Goal: Task Accomplishment & Management: Manage account settings

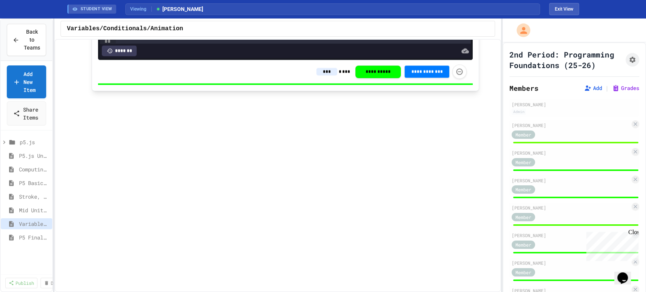
scroll to position [289, 0]
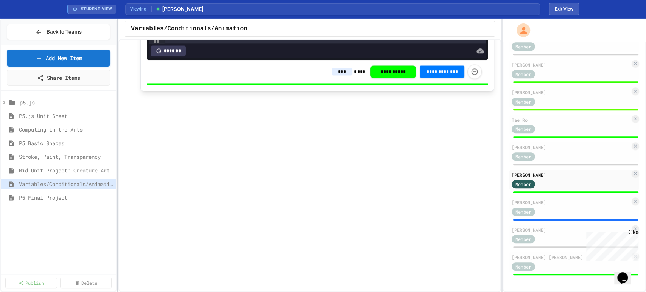
click at [118, 233] on div at bounding box center [118, 156] width 2 height 274
click at [61, 29] on span "Back to Teams" at bounding box center [65, 32] width 35 height 8
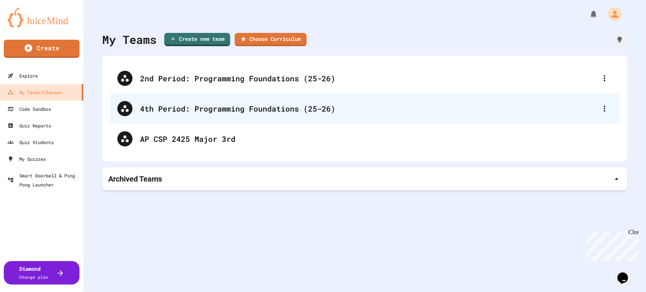
click at [205, 110] on div "4th Period: Programming Foundations (25-26)" at bounding box center [368, 108] width 457 height 11
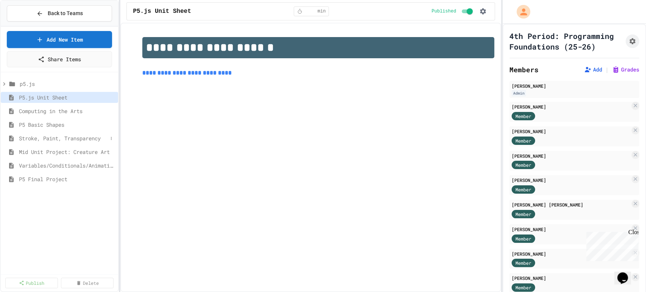
click at [71, 138] on span "Stroke, Paint, Transparency" at bounding box center [63, 138] width 89 height 8
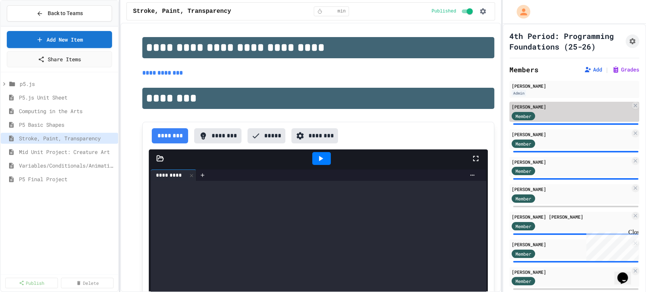
click at [585, 120] on div "Member" at bounding box center [571, 115] width 118 height 9
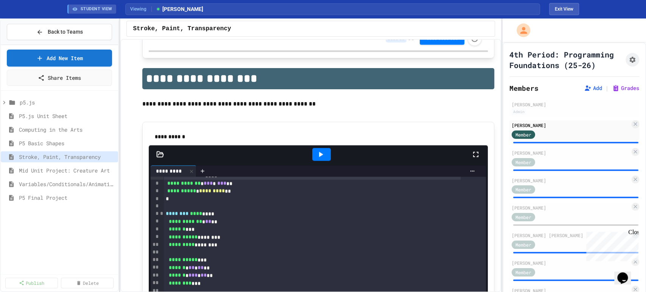
scroll to position [9, 0]
click at [319, 156] on icon at bounding box center [321, 154] width 4 height 5
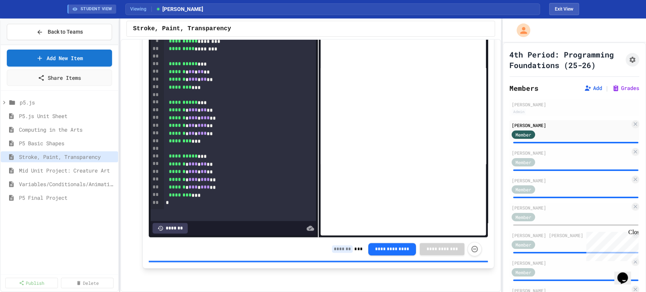
scroll to position [615, 0]
click at [333, 247] on input at bounding box center [342, 249] width 21 height 8
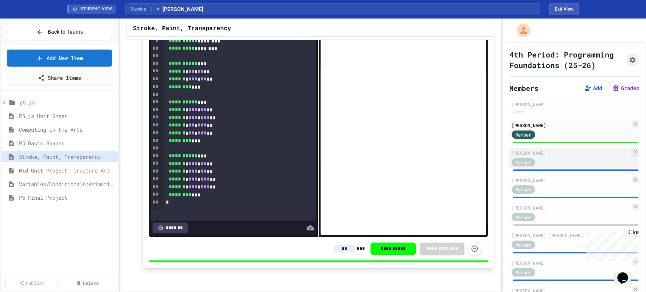
type input "**"
click at [559, 166] on div "Member" at bounding box center [571, 161] width 118 height 9
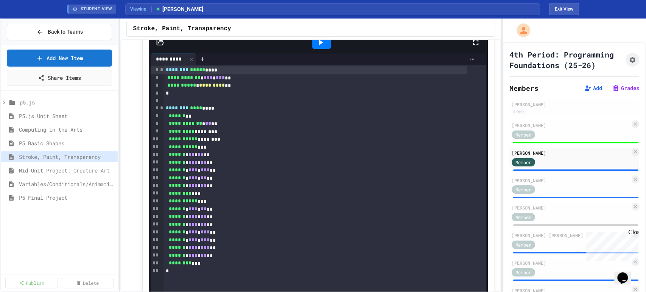
scroll to position [531, 0]
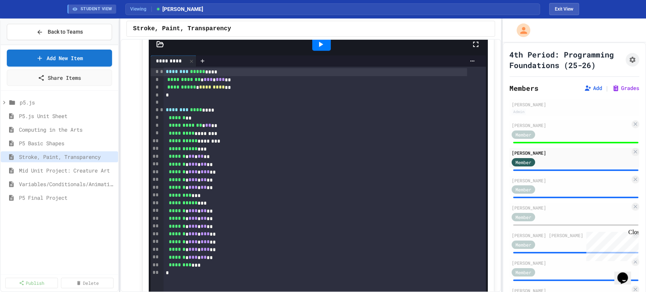
click at [321, 48] on icon at bounding box center [320, 44] width 9 height 9
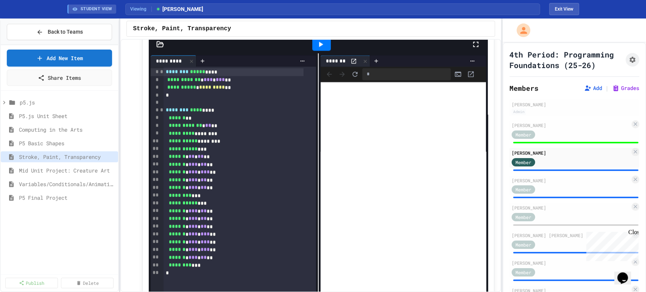
scroll to position [615, 0]
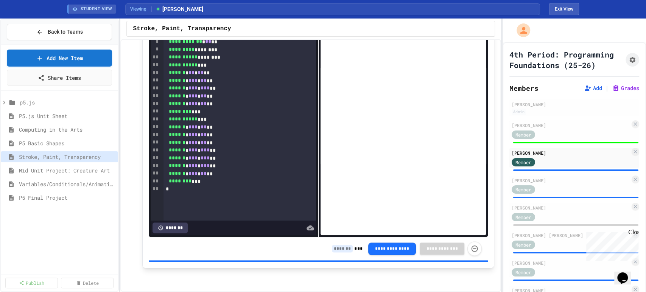
click at [336, 249] on input at bounding box center [342, 249] width 21 height 8
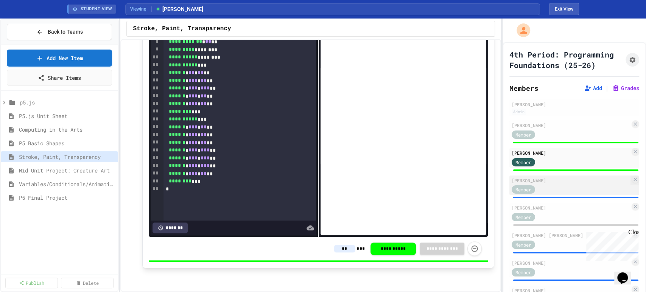
type input "**"
click at [550, 184] on div "[PERSON_NAME]" at bounding box center [571, 180] width 118 height 7
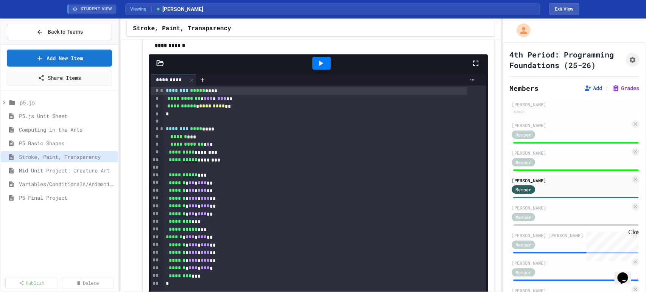
scroll to position [489, 0]
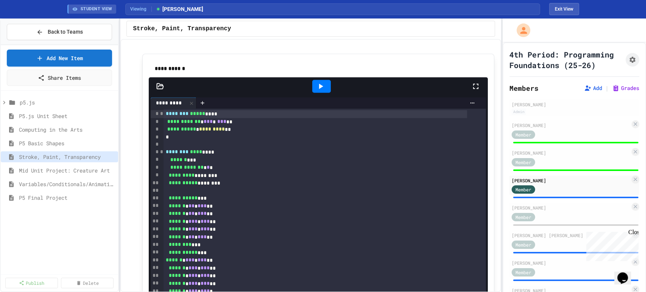
click at [319, 87] on icon at bounding box center [320, 86] width 9 height 9
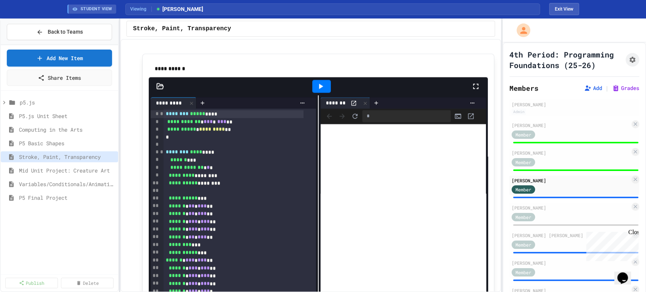
click at [471, 87] on icon at bounding box center [475, 86] width 9 height 9
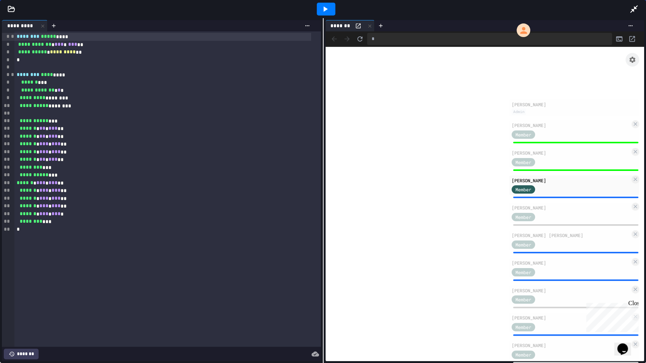
click at [630, 14] on div at bounding box center [637, 9] width 17 height 20
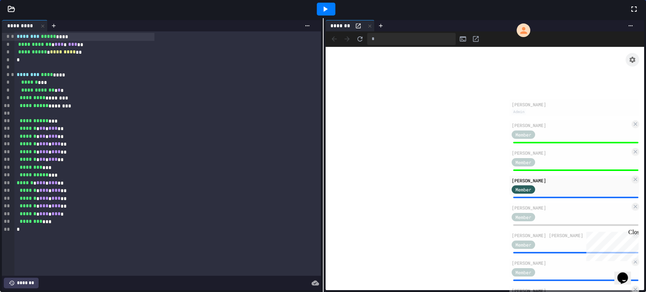
scroll to position [615, 0]
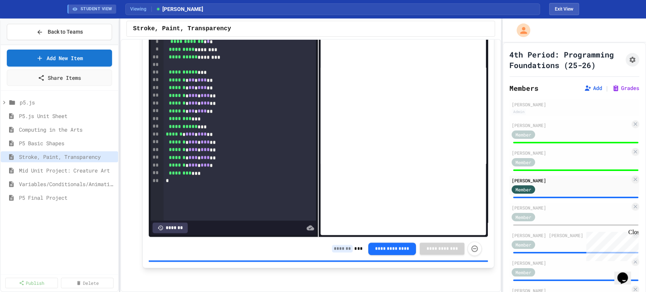
click at [336, 249] on input at bounding box center [342, 249] width 21 height 8
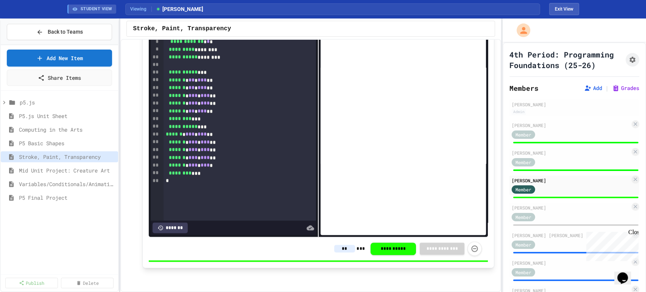
type input "*"
type input "**"
click at [562, 221] on div "Member" at bounding box center [571, 216] width 118 height 9
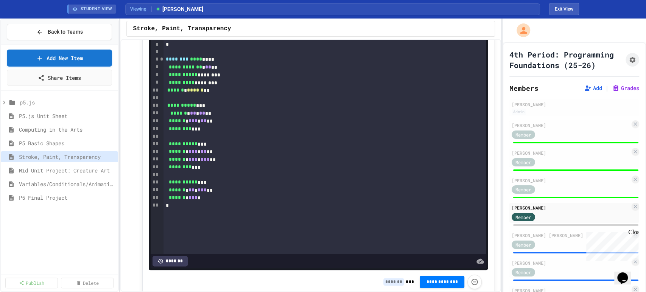
scroll to position [531, 0]
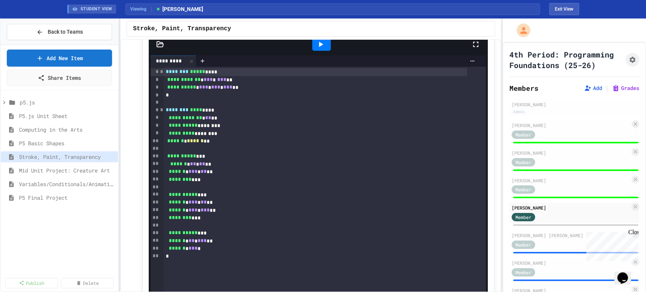
click at [319, 46] on icon at bounding box center [321, 44] width 4 height 5
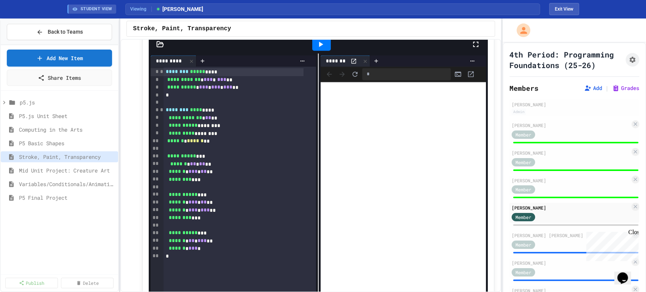
click at [166, 72] on span "********" at bounding box center [177, 71] width 23 height 5
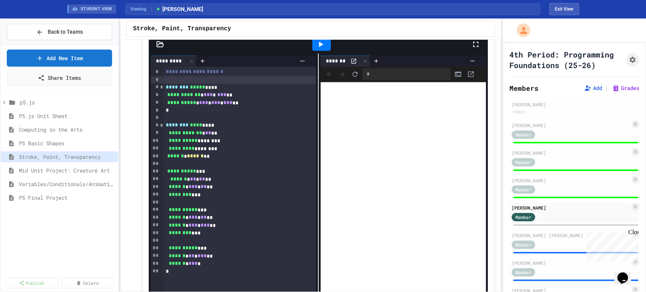
scroll to position [615, 0]
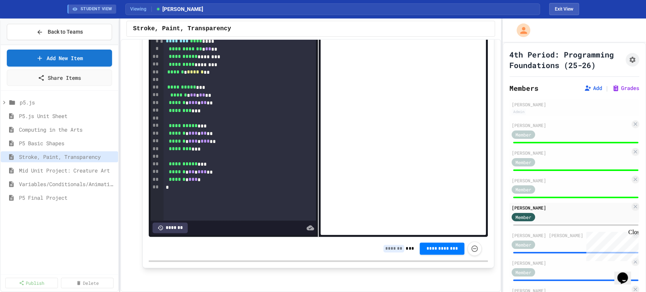
click at [386, 248] on input at bounding box center [393, 249] width 21 height 8
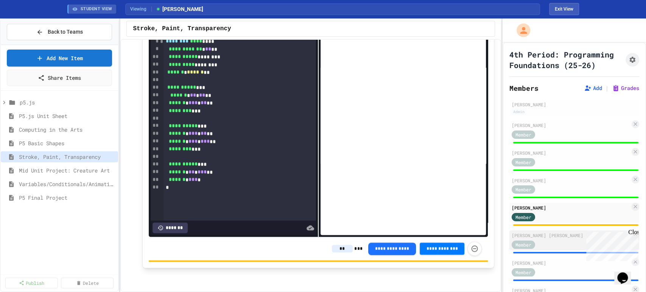
type input "**"
click at [548, 249] on div "Member" at bounding box center [531, 244] width 38 height 9
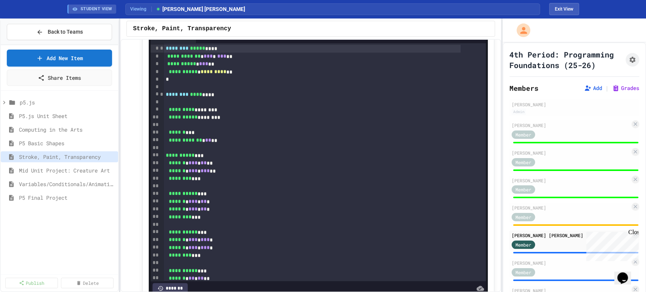
scroll to position [489, 0]
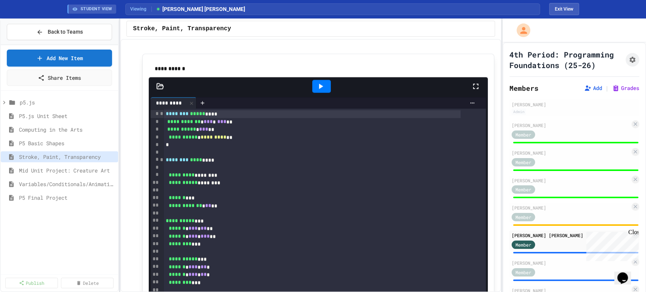
click at [323, 89] on div at bounding box center [321, 86] width 19 height 13
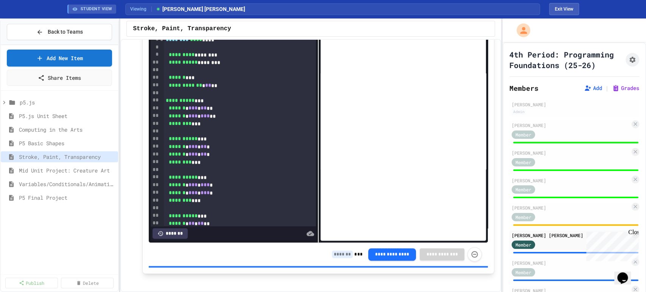
scroll to position [615, 0]
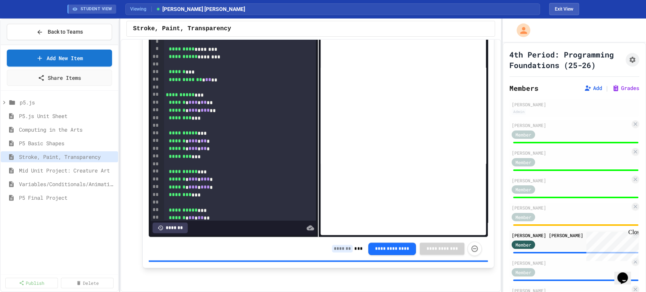
click at [332, 249] on input at bounding box center [342, 249] width 21 height 8
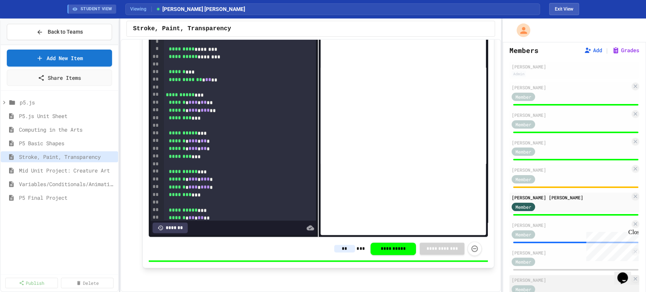
scroll to position [84, 0]
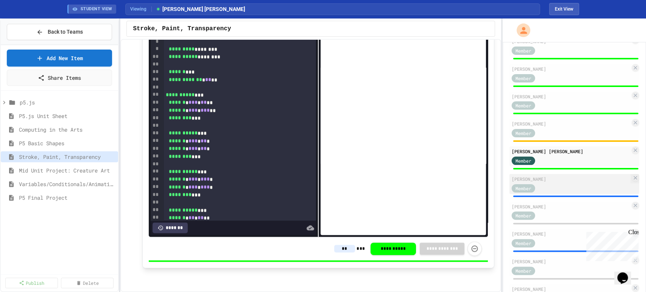
type input "**"
click at [557, 193] on div "Member" at bounding box center [571, 187] width 118 height 9
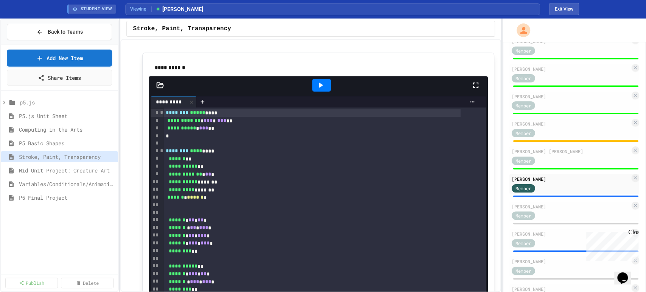
scroll to position [489, 0]
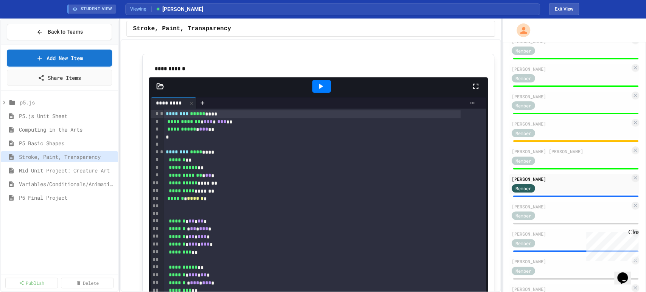
click at [316, 87] on icon at bounding box center [320, 86] width 9 height 9
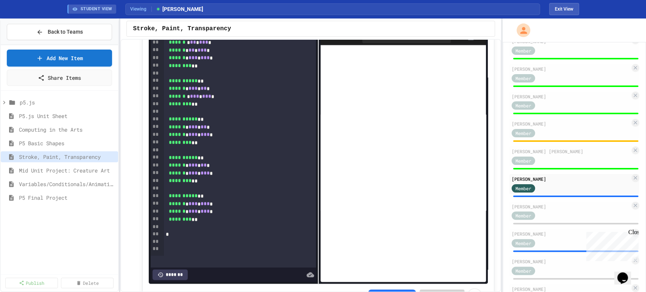
scroll to position [615, 0]
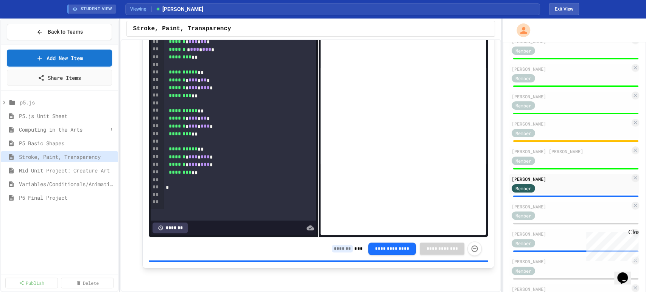
click at [57, 128] on span "Computing in the Arts" at bounding box center [63, 130] width 89 height 8
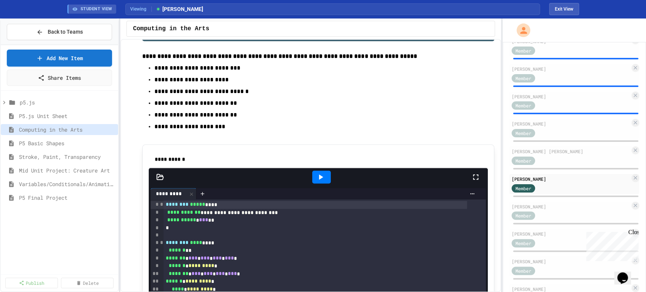
scroll to position [546, 0]
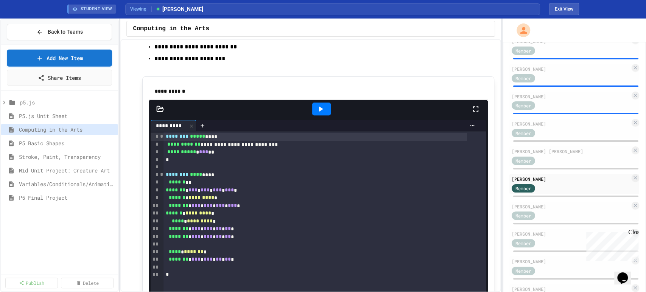
click at [319, 112] on icon at bounding box center [321, 108] width 4 height 5
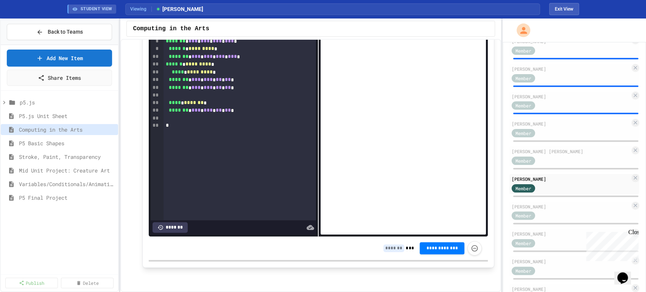
scroll to position [701, 0]
click at [64, 171] on span "Mid Unit Project: Creature Art" at bounding box center [63, 170] width 89 height 8
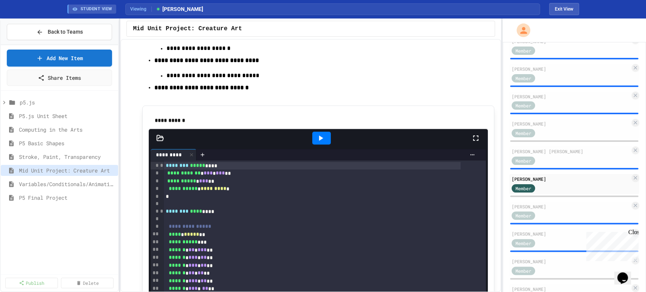
scroll to position [126, 0]
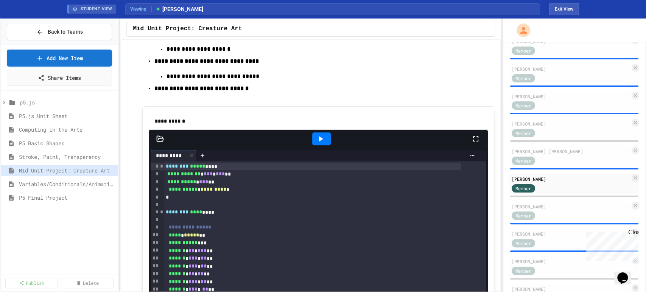
click at [319, 143] on icon at bounding box center [320, 138] width 9 height 9
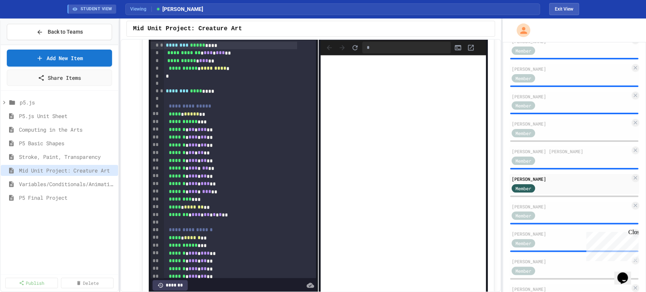
scroll to position [252, 0]
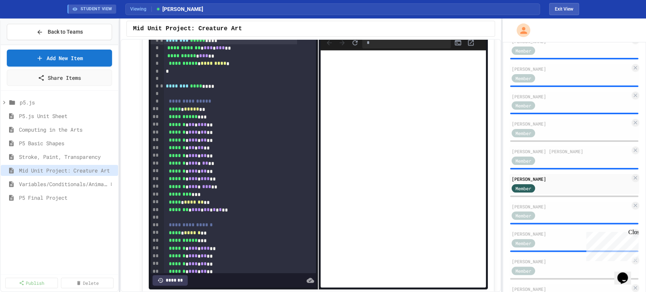
click at [68, 183] on span "Variables/Conditionals/Animation" at bounding box center [63, 184] width 89 height 8
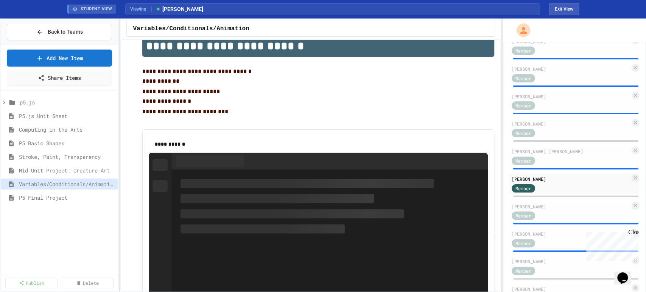
scroll to position [504, 0]
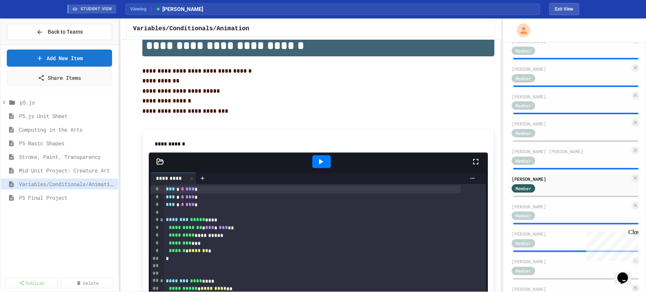
click at [319, 163] on icon at bounding box center [321, 161] width 4 height 5
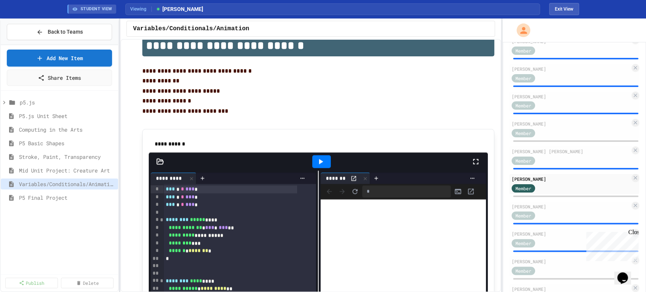
scroll to position [630, 0]
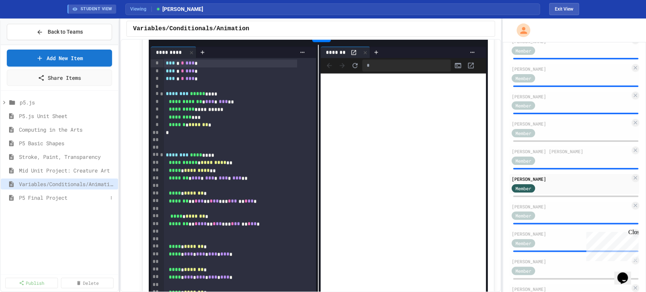
click at [81, 195] on span "P5 Final Project" at bounding box center [63, 198] width 89 height 8
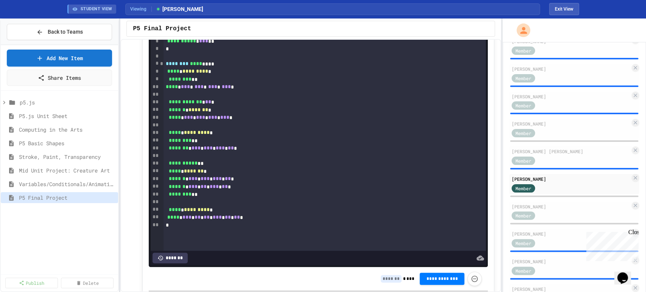
scroll to position [127, 0]
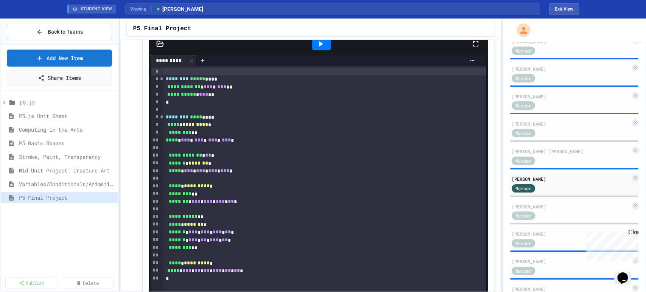
click at [316, 47] on icon at bounding box center [320, 43] width 9 height 9
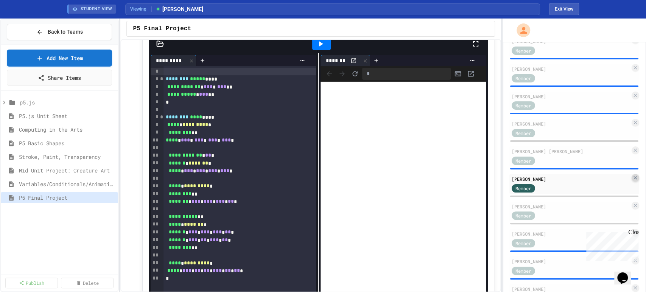
click at [632, 181] on icon at bounding box center [635, 178] width 6 height 6
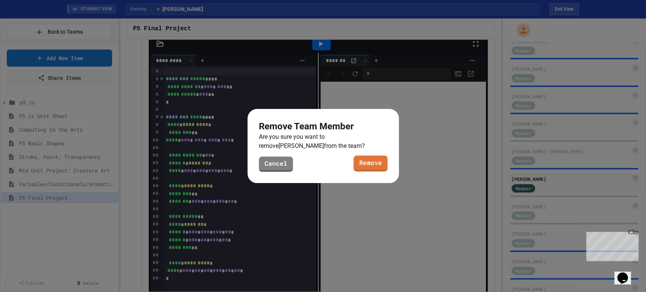
click at [375, 165] on link "Remove" at bounding box center [370, 164] width 34 height 16
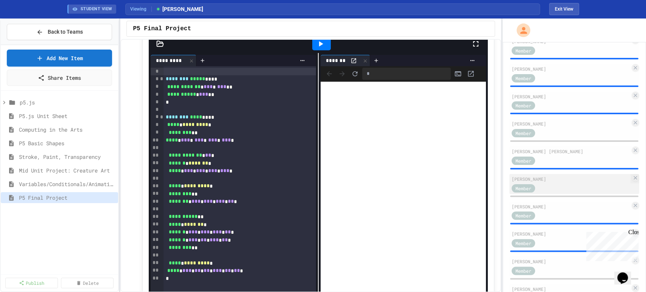
click at [552, 193] on div "Member" at bounding box center [571, 187] width 118 height 9
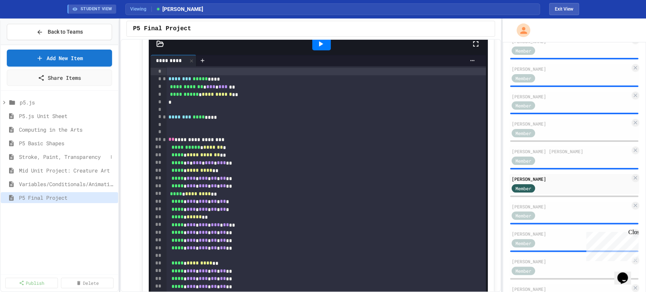
click at [60, 156] on span "Stroke, Paint, Transparency" at bounding box center [63, 157] width 89 height 8
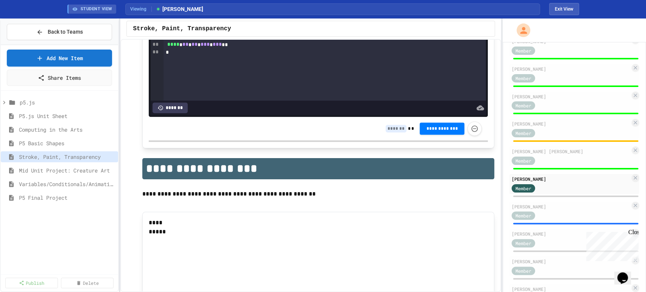
scroll to position [420, 0]
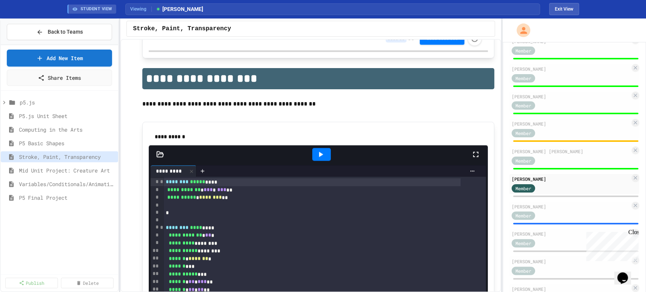
click at [319, 154] on icon at bounding box center [321, 154] width 4 height 5
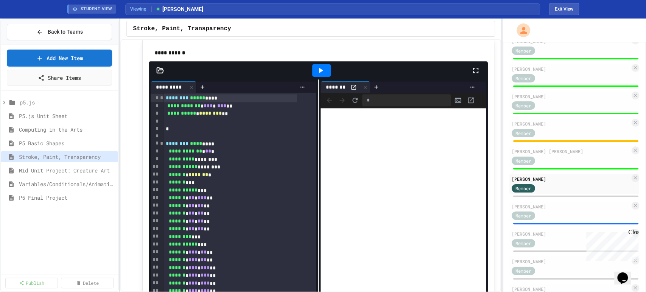
scroll to position [615, 0]
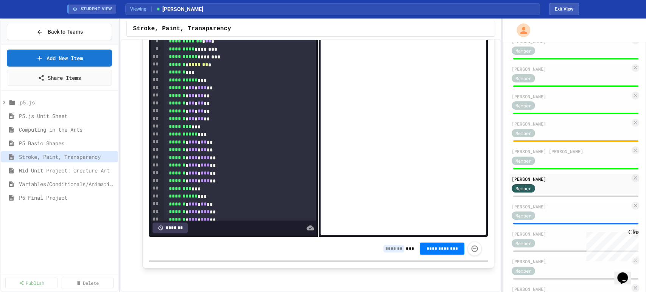
click at [390, 250] on input at bounding box center [393, 249] width 21 height 8
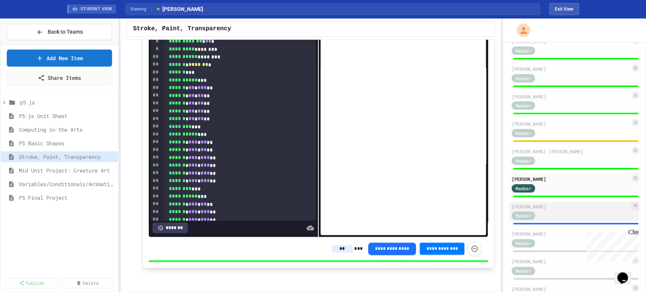
type input "**"
click at [571, 220] on div "Member" at bounding box center [571, 215] width 118 height 9
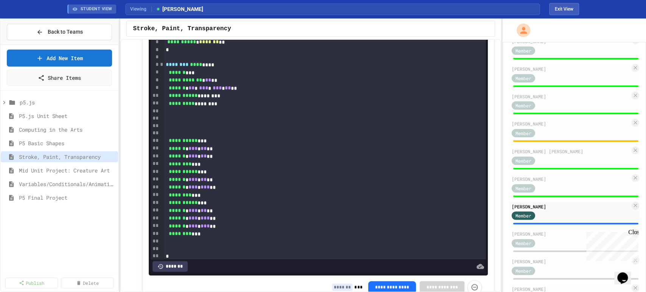
scroll to position [531, 0]
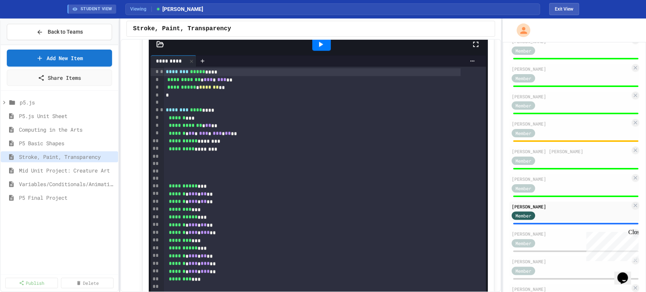
click at [319, 44] on icon at bounding box center [321, 44] width 4 height 5
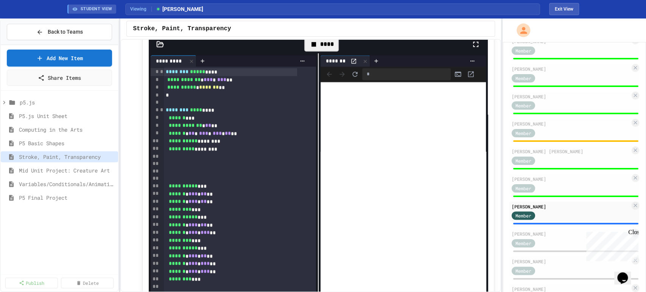
scroll to position [615, 0]
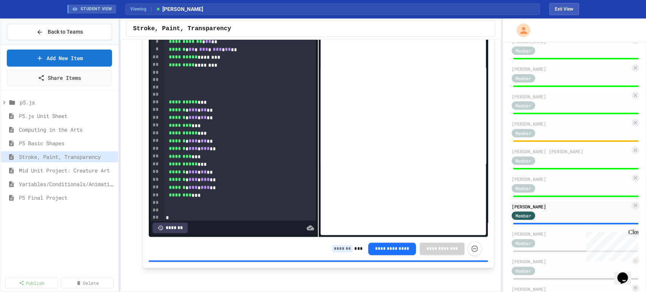
click at [344, 247] on input at bounding box center [342, 249] width 21 height 8
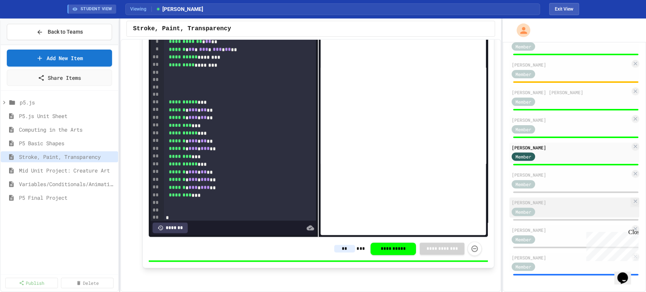
scroll to position [152, 0]
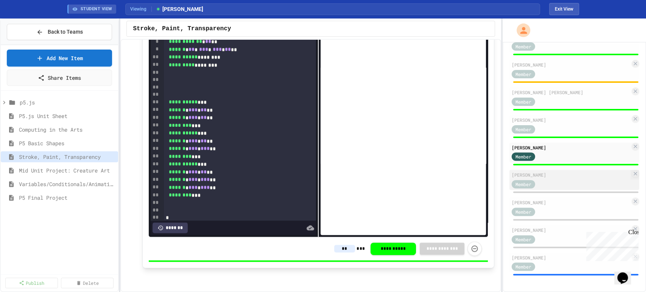
type input "**"
click at [553, 181] on div "Member" at bounding box center [571, 183] width 118 height 9
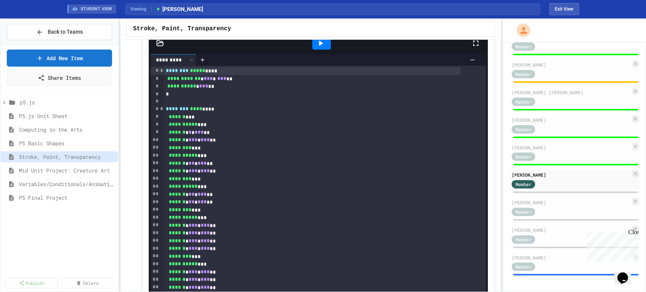
scroll to position [531, 0]
click at [316, 47] on icon at bounding box center [320, 44] width 9 height 9
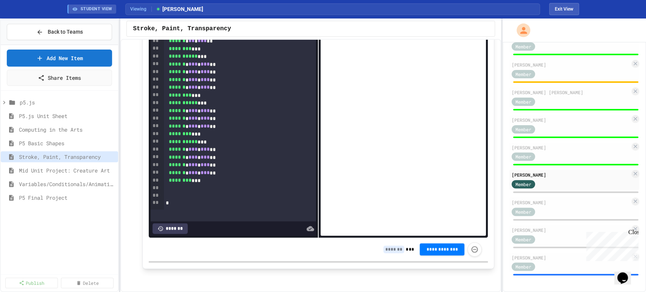
scroll to position [615, 0]
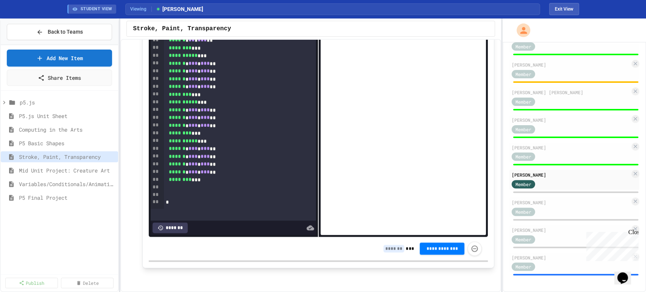
click at [395, 251] on input at bounding box center [393, 249] width 21 height 8
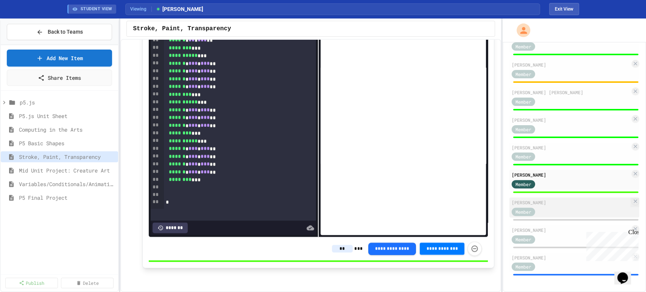
type input "**"
click at [557, 209] on div "Member" at bounding box center [571, 211] width 118 height 9
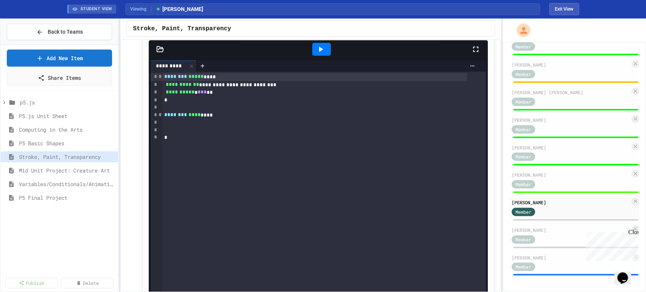
scroll to position [531, 0]
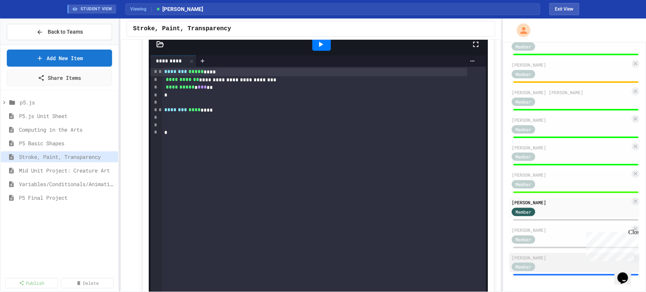
click at [560, 261] on div "[PERSON_NAME] Member" at bounding box center [574, 263] width 130 height 20
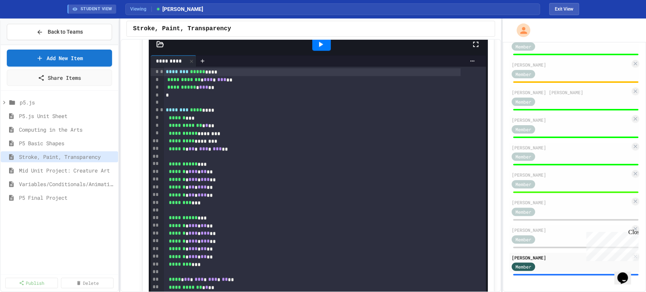
click at [319, 47] on icon at bounding box center [320, 44] width 9 height 9
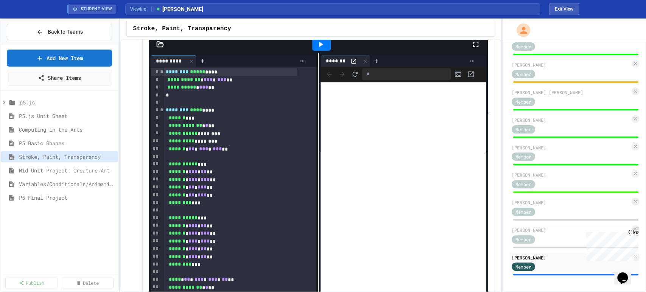
scroll to position [615, 0]
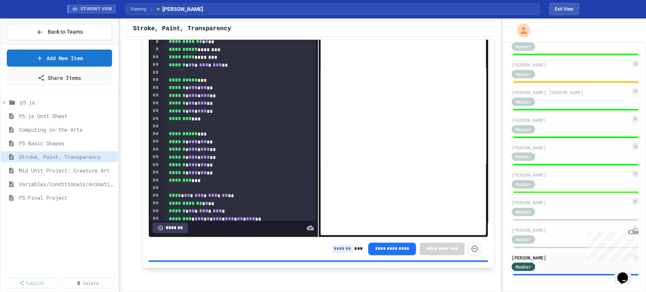
click at [336, 251] on input at bounding box center [342, 249] width 21 height 8
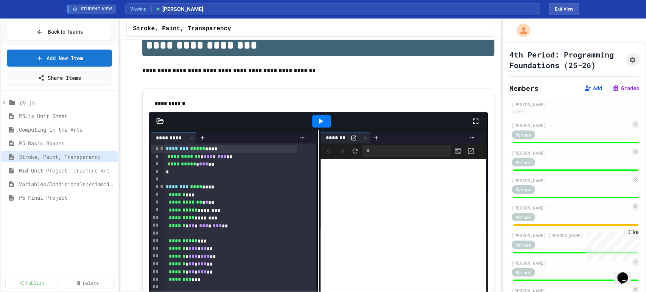
scroll to position [321, 0]
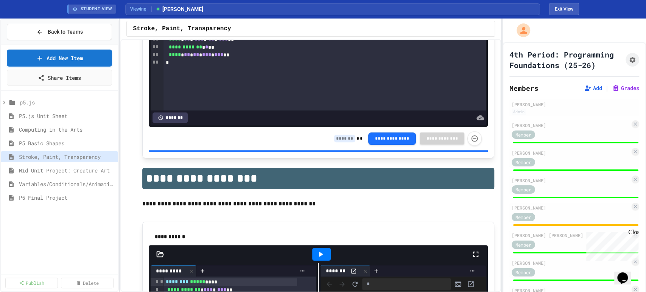
type input "**"
click at [294, 203] on p "**********" at bounding box center [318, 204] width 352 height 10
click at [289, 206] on p "**********" at bounding box center [318, 204] width 352 height 10
click at [276, 206] on p "**********" at bounding box center [318, 204] width 352 height 10
click at [67, 170] on span "Mid Unit Project: Creature Art" at bounding box center [63, 170] width 89 height 8
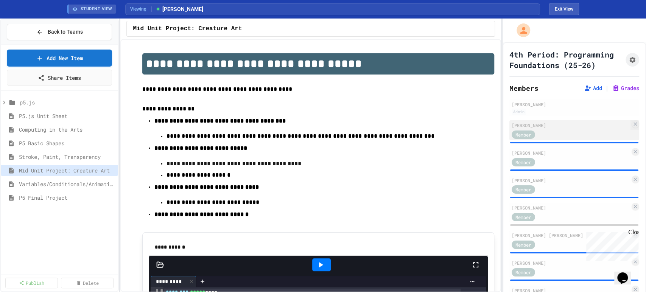
click at [576, 139] on div "Member" at bounding box center [571, 133] width 118 height 9
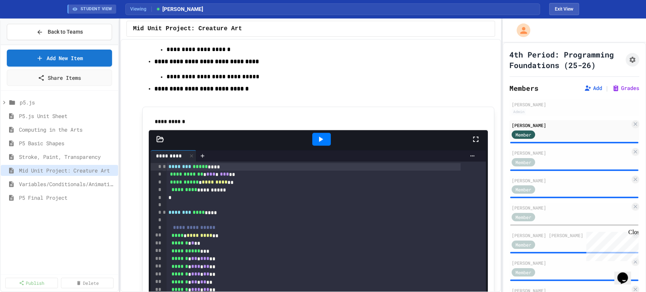
scroll to position [126, 0]
click at [316, 142] on icon at bounding box center [320, 138] width 9 height 9
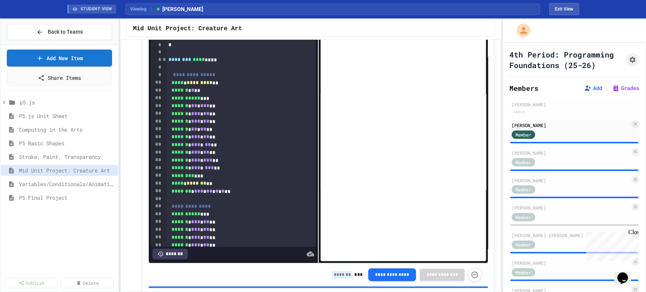
scroll to position [312, 0]
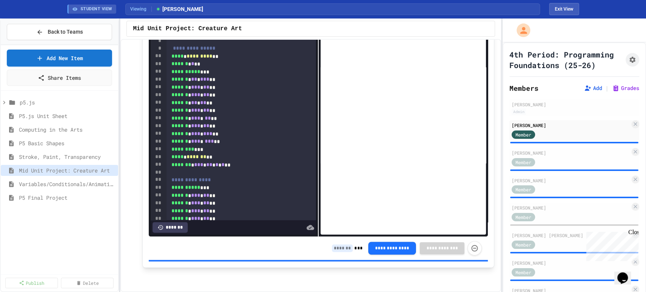
click at [336, 246] on input at bounding box center [342, 248] width 21 height 8
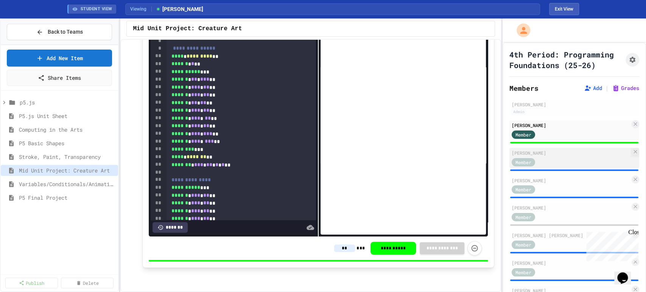
type input "**"
click at [560, 156] on div "[PERSON_NAME]" at bounding box center [571, 152] width 118 height 7
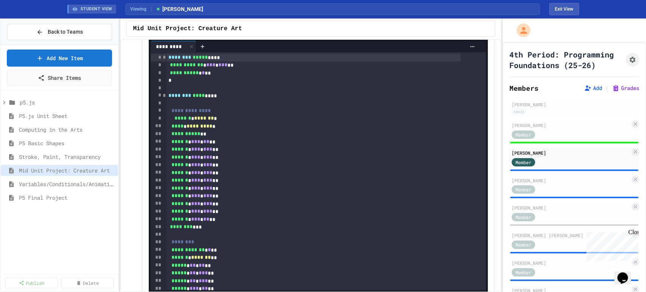
scroll to position [228, 0]
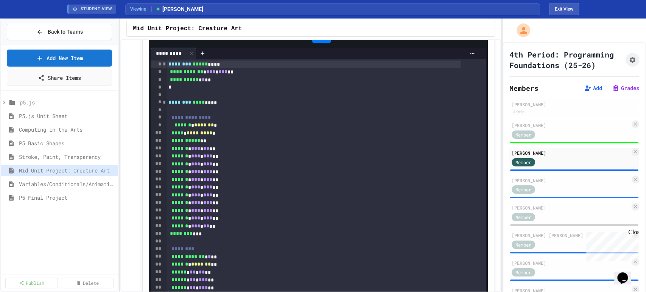
click at [321, 41] on icon at bounding box center [320, 36] width 9 height 9
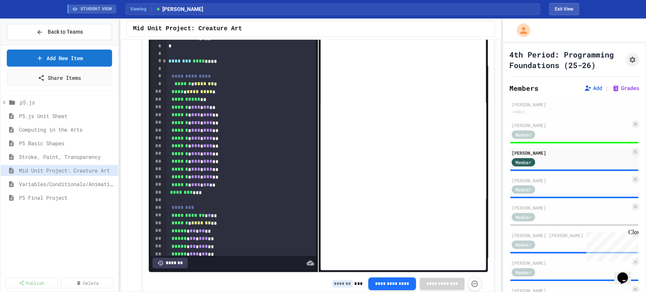
scroll to position [312, 0]
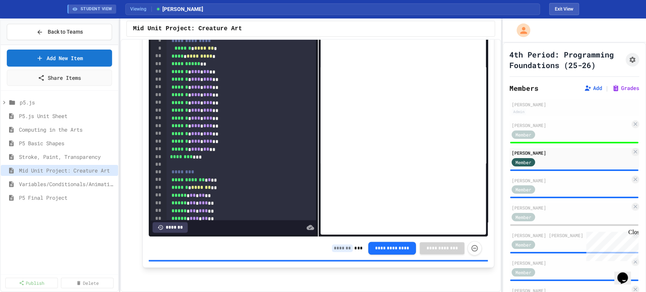
click at [341, 251] on input at bounding box center [342, 248] width 21 height 8
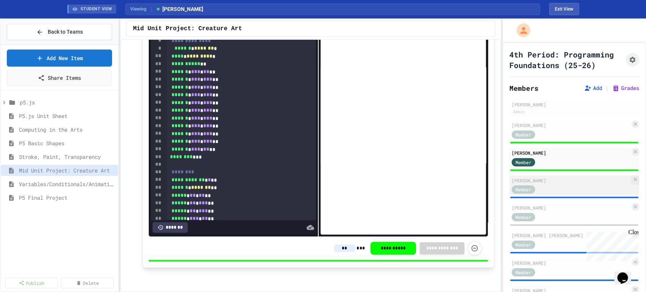
type input "**"
click at [545, 194] on div "Member" at bounding box center [531, 189] width 38 height 9
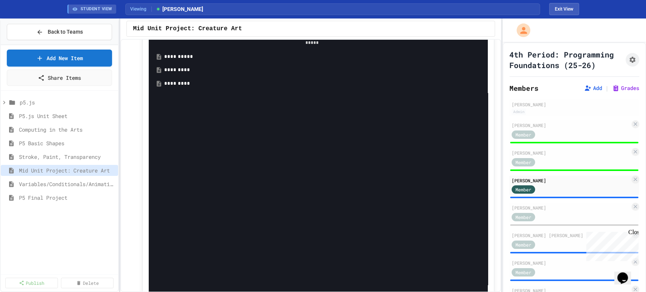
scroll to position [186, 0]
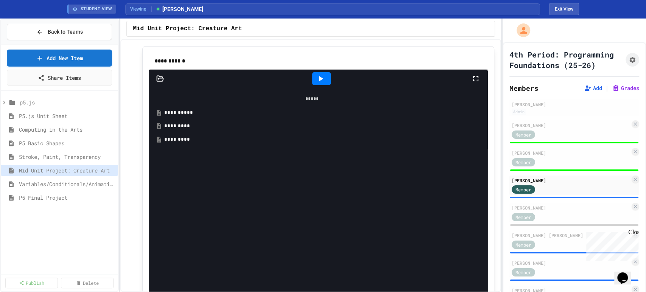
click at [318, 83] on icon at bounding box center [320, 78] width 9 height 9
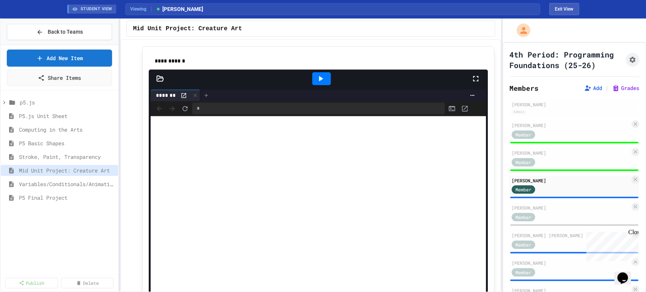
click at [206, 97] on icon at bounding box center [205, 94] width 3 height 3
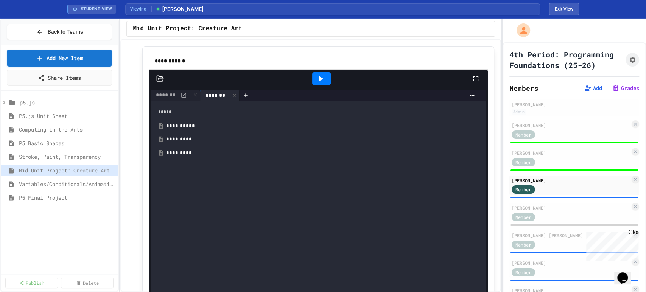
click at [191, 143] on div "*********" at bounding box center [317, 139] width 303 height 8
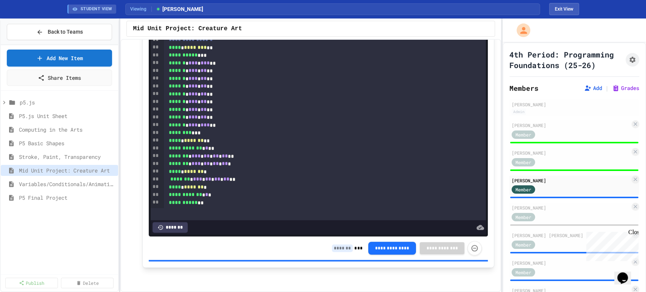
scroll to position [100, 0]
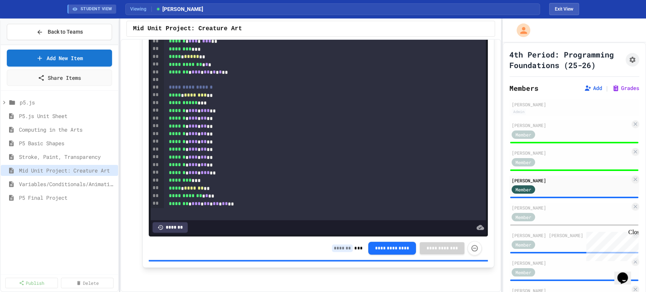
click at [335, 249] on input at bounding box center [342, 248] width 21 height 8
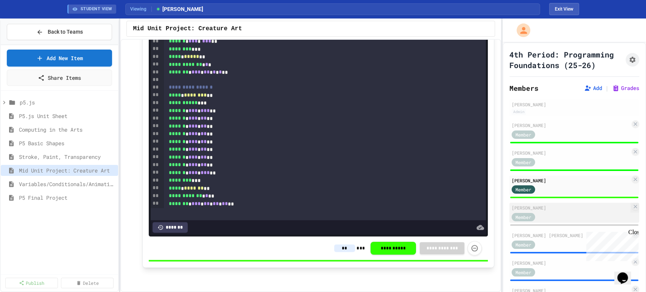
type input "**"
click at [554, 221] on div "Member" at bounding box center [571, 216] width 118 height 9
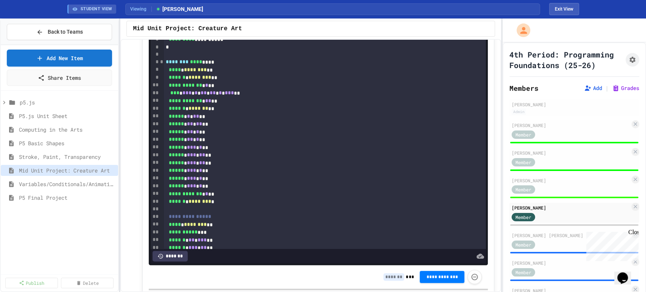
scroll to position [228, 0]
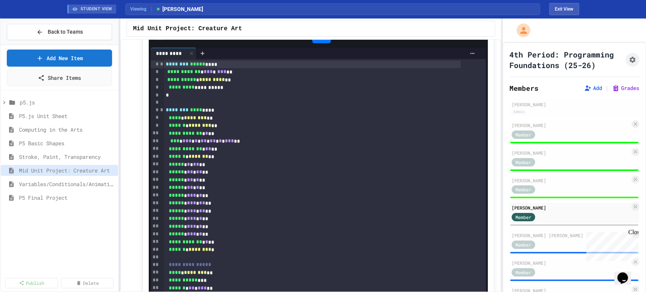
click at [319, 39] on icon at bounding box center [321, 36] width 4 height 5
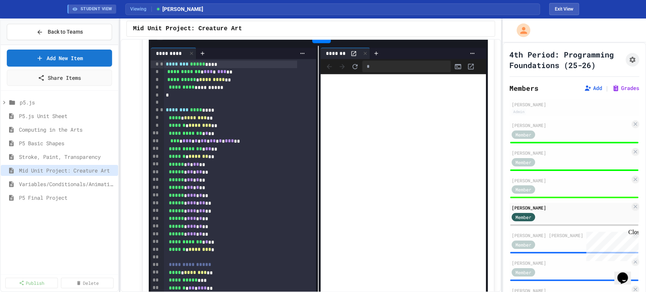
scroll to position [312, 0]
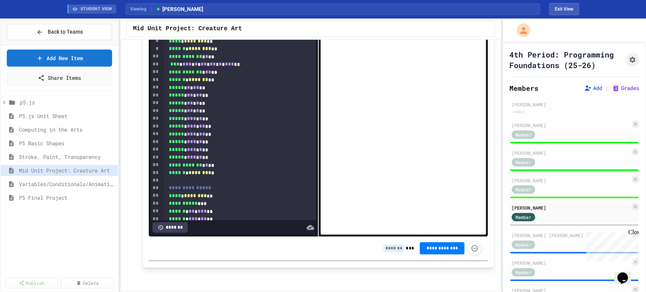
click at [387, 248] on input at bounding box center [393, 248] width 21 height 8
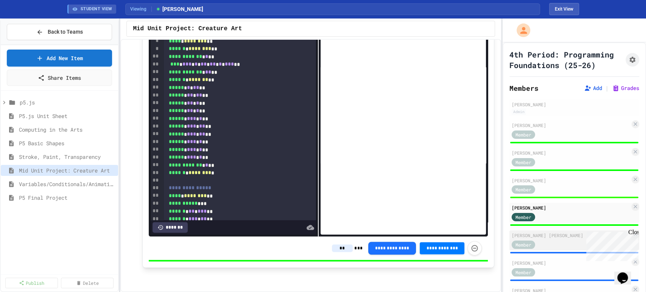
type input "**"
click at [551, 239] on div "[PERSON_NAME] [PERSON_NAME]" at bounding box center [571, 235] width 118 height 7
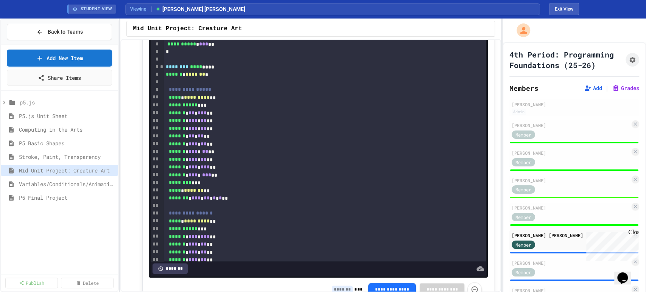
scroll to position [228, 0]
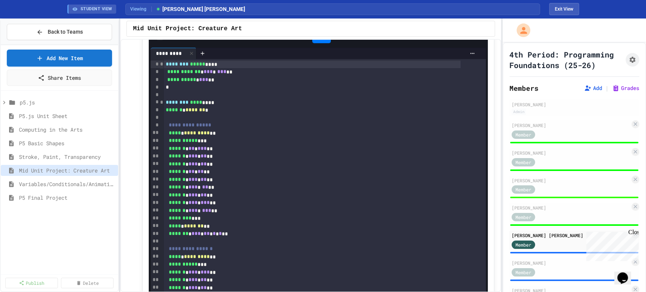
click at [316, 41] on icon at bounding box center [320, 36] width 9 height 9
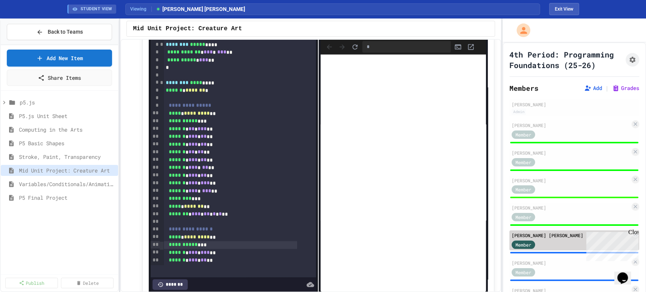
scroll to position [312, 0]
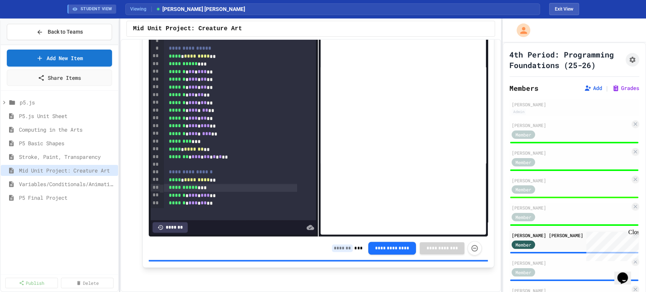
click at [337, 249] on input at bounding box center [342, 248] width 21 height 8
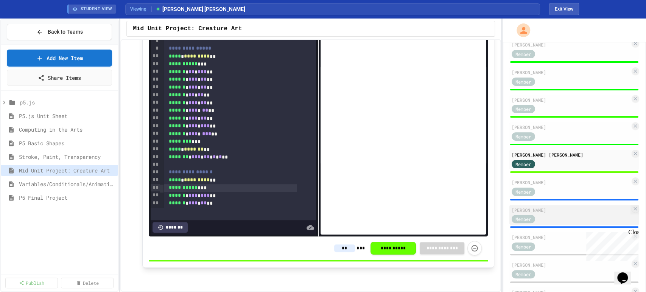
scroll to position [84, 0]
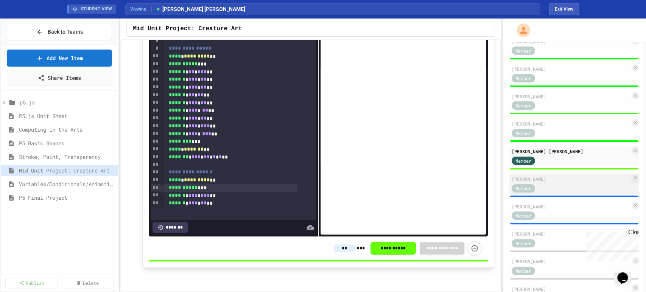
type input "**"
click at [542, 182] on div "[PERSON_NAME]" at bounding box center [571, 179] width 118 height 7
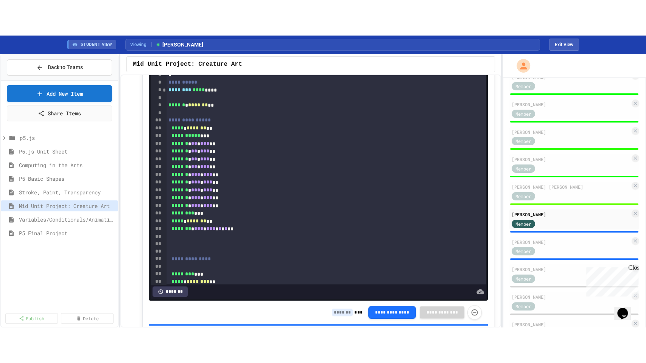
scroll to position [186, 0]
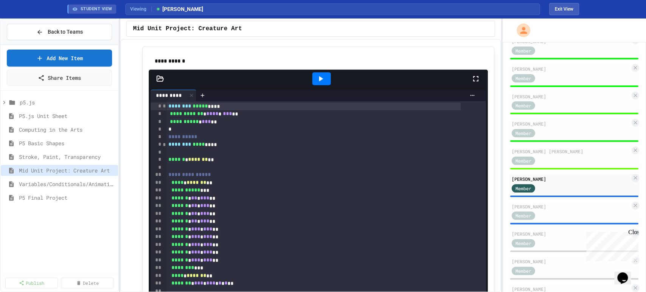
click at [318, 83] on icon at bounding box center [320, 78] width 9 height 9
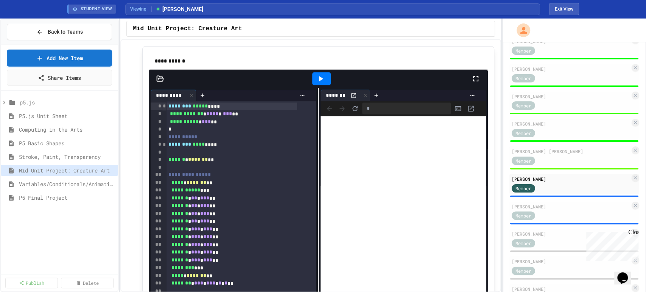
click at [471, 83] on icon at bounding box center [475, 78] width 9 height 9
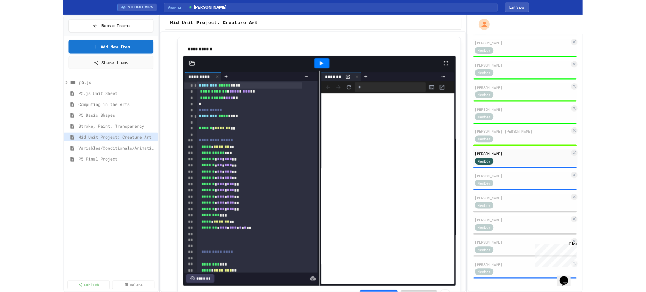
scroll to position [82, 0]
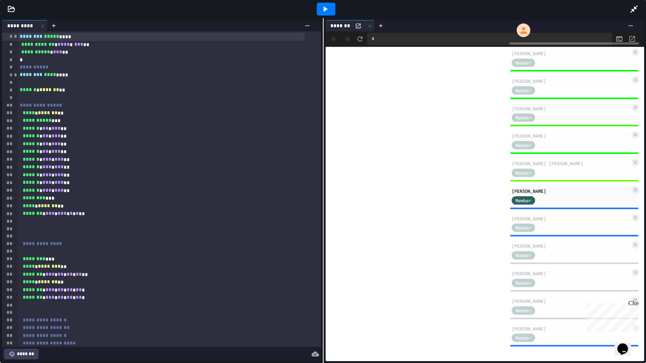
click at [633, 7] on icon at bounding box center [633, 9] width 9 height 9
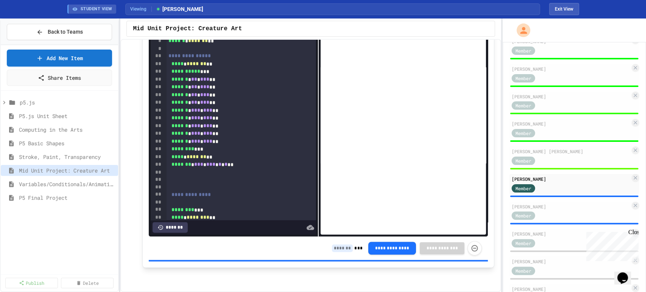
scroll to position [312, 0]
click at [333, 247] on input at bounding box center [342, 248] width 21 height 8
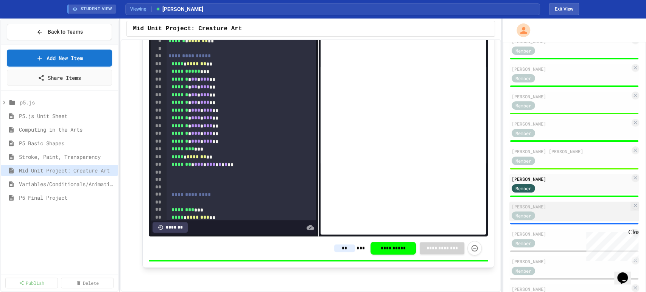
type input "**"
click at [548, 220] on div "Member" at bounding box center [531, 215] width 38 height 9
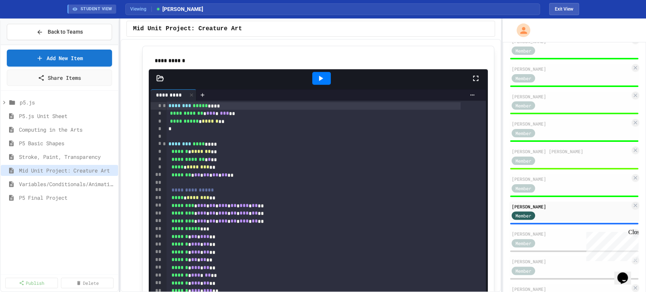
scroll to position [186, 0]
click at [319, 81] on icon at bounding box center [321, 78] width 4 height 5
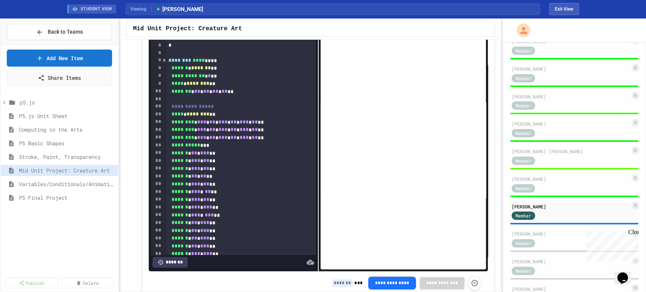
scroll to position [312, 0]
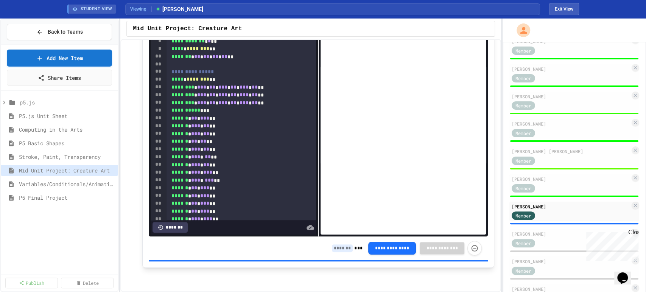
click at [333, 247] on input at bounding box center [342, 248] width 21 height 8
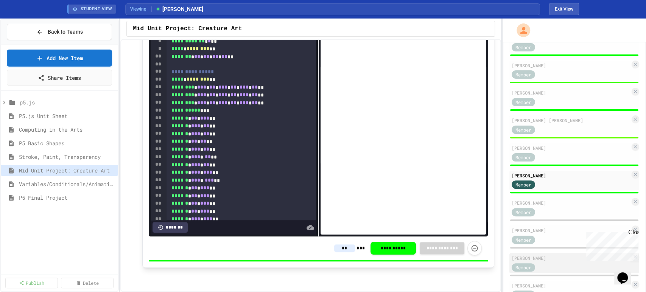
scroll to position [152, 0]
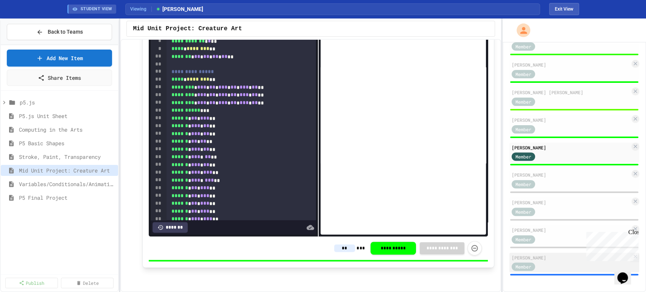
type input "**"
click at [554, 260] on div "[PERSON_NAME]" at bounding box center [571, 257] width 118 height 7
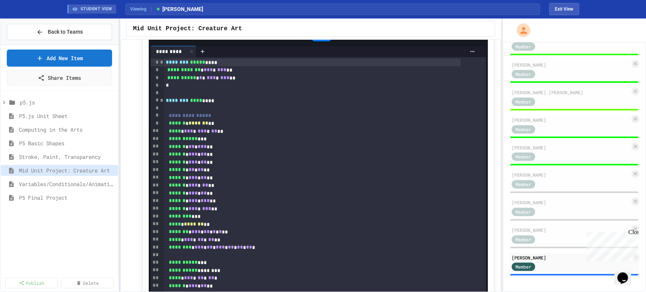
scroll to position [228, 0]
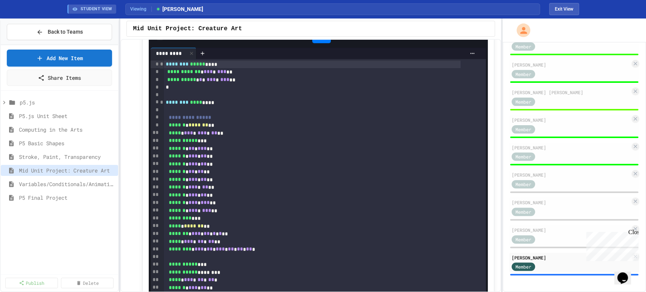
click at [316, 41] on icon at bounding box center [320, 36] width 9 height 9
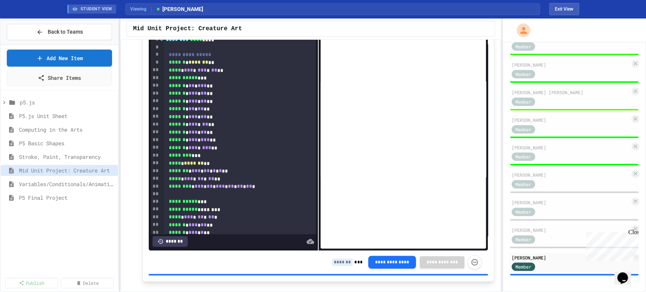
scroll to position [312, 0]
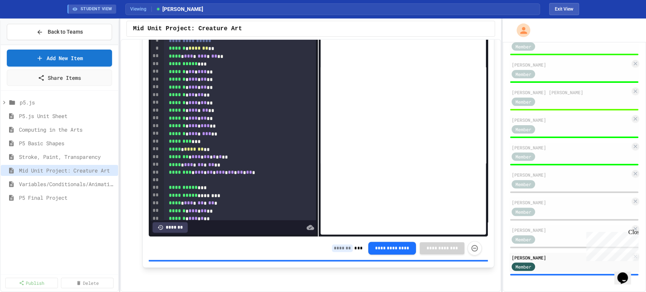
click at [341, 247] on input at bounding box center [342, 248] width 21 height 8
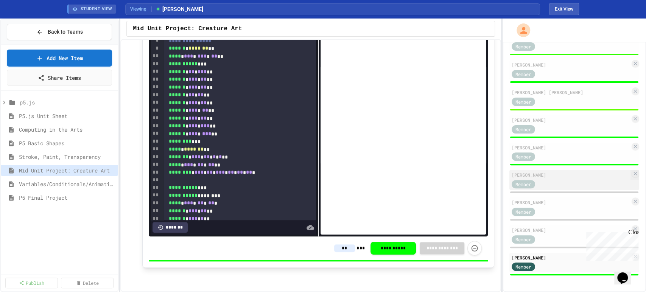
type input "**"
click at [573, 186] on div "Member" at bounding box center [571, 183] width 118 height 9
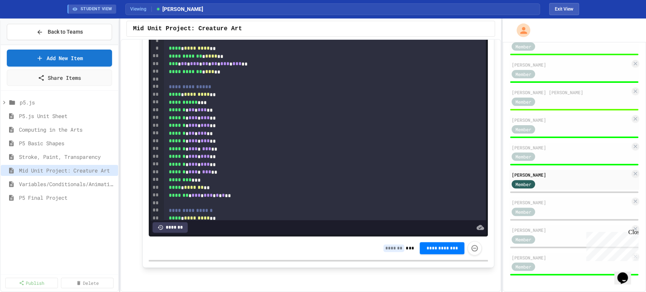
scroll to position [186, 0]
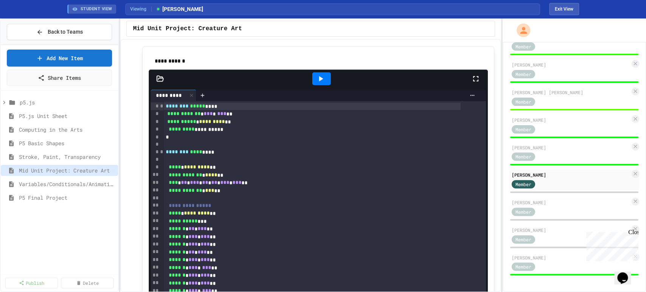
click at [317, 83] on icon at bounding box center [320, 78] width 9 height 9
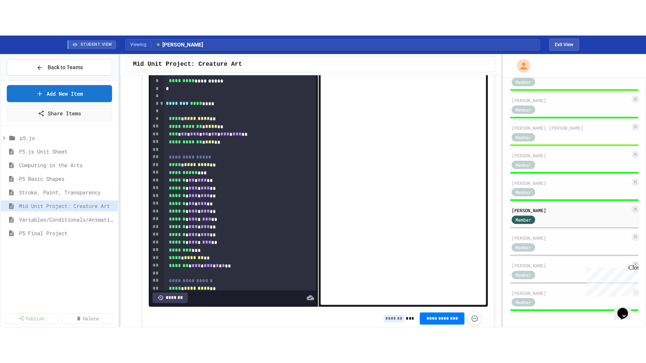
scroll to position [144, 0]
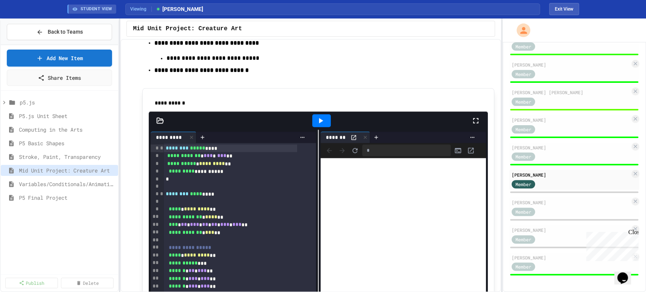
click at [471, 125] on icon at bounding box center [475, 120] width 9 height 9
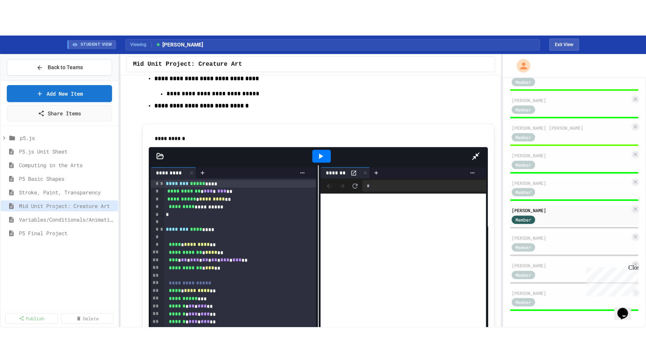
scroll to position [82, 0]
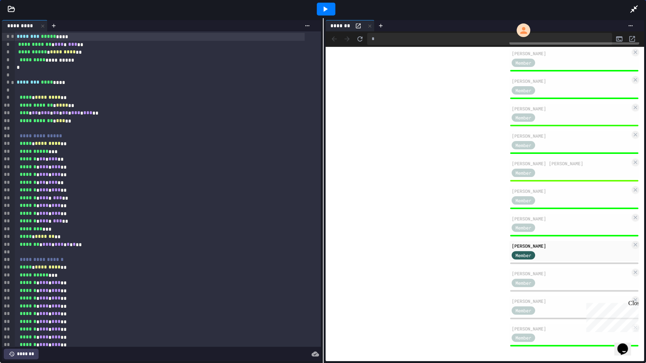
click at [22, 292] on div "*******" at bounding box center [21, 354] width 35 height 11
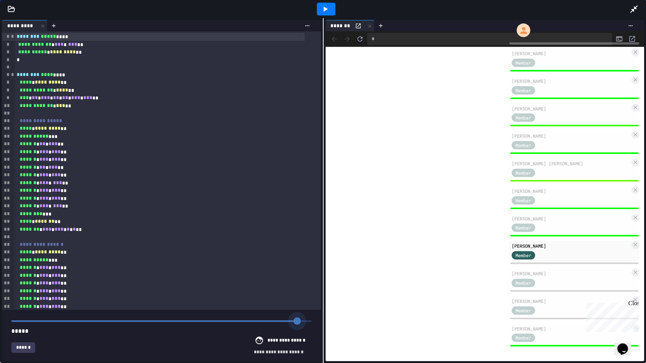
drag, startPoint x: 307, startPoint y: 314, endPoint x: 297, endPoint y: 314, distance: 10.2
click at [297, 292] on span at bounding box center [297, 321] width 8 height 8
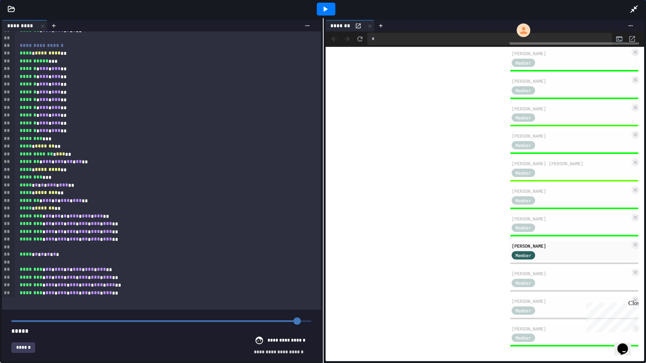
scroll to position [252, 0]
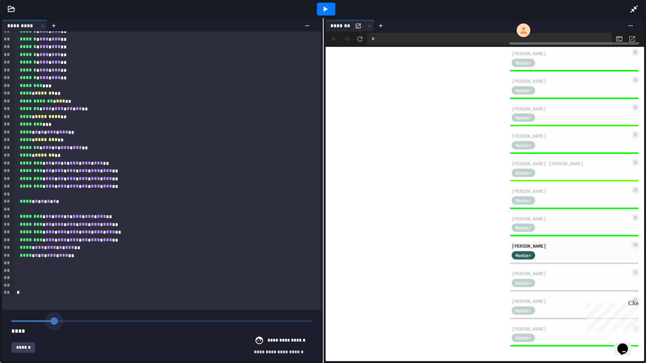
drag, startPoint x: 293, startPoint y: 314, endPoint x: 52, endPoint y: 313, distance: 240.3
click at [52, 292] on span at bounding box center [54, 321] width 8 height 8
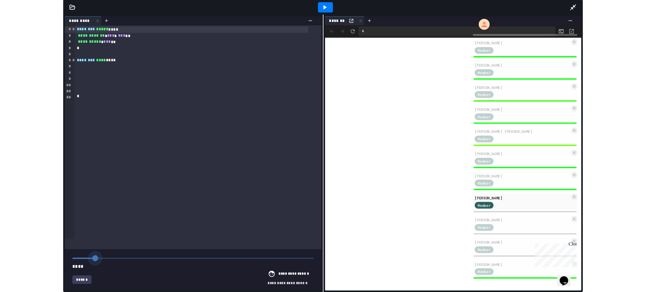
scroll to position [0, 0]
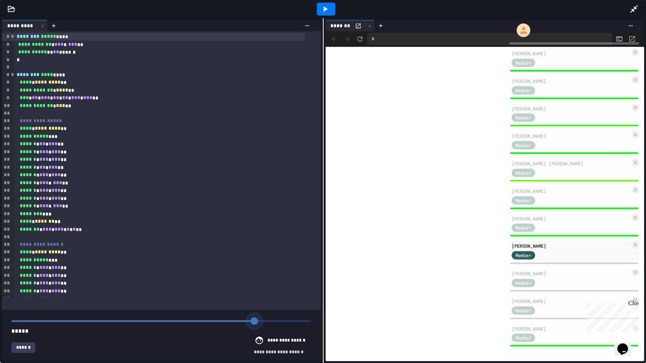
type input "**"
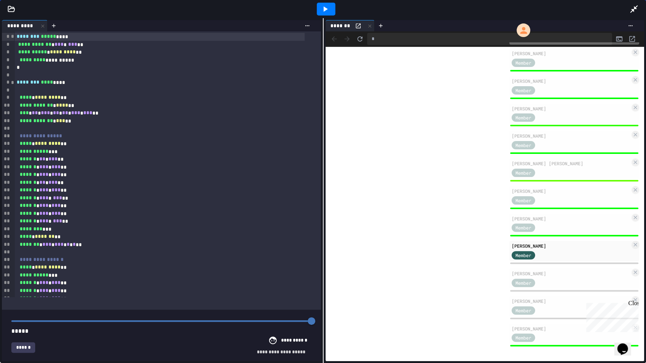
click at [633, 10] on icon at bounding box center [634, 9] width 8 height 8
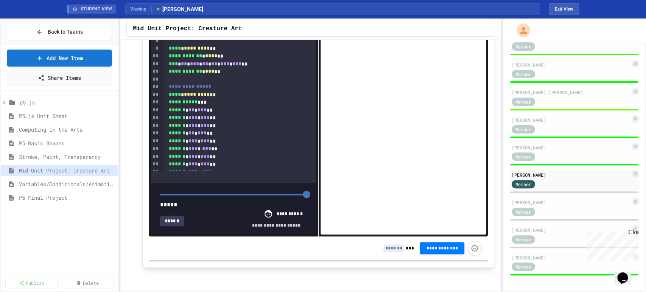
scroll to position [312, 0]
click at [386, 246] on input at bounding box center [393, 248] width 21 height 8
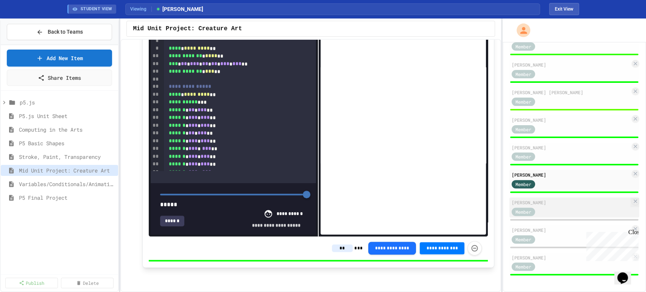
type input "**"
click at [555, 208] on div "Member" at bounding box center [571, 211] width 118 height 9
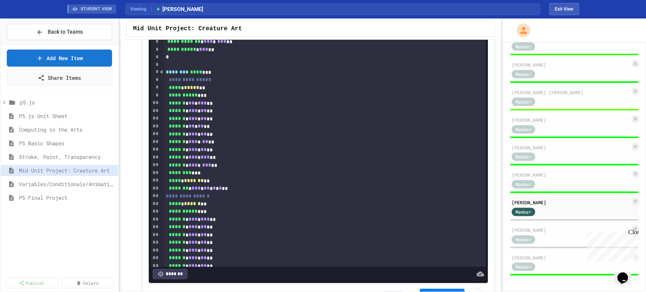
scroll to position [102, 0]
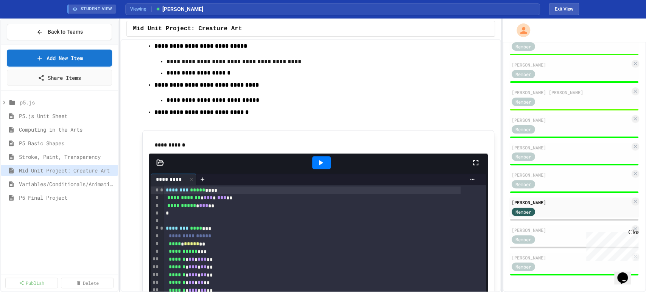
click at [316, 167] on icon at bounding box center [320, 162] width 9 height 9
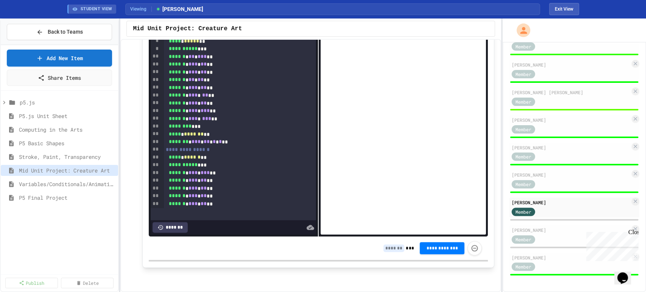
scroll to position [312, 0]
click at [385, 248] on input at bounding box center [393, 248] width 21 height 8
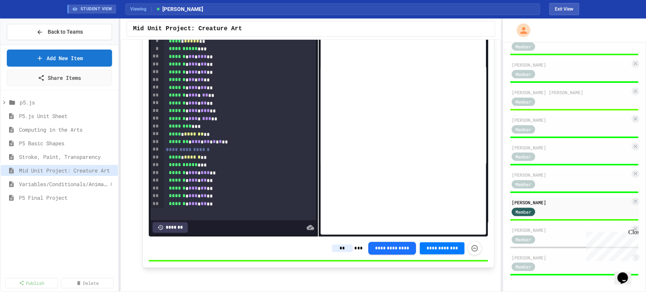
type input "**"
click at [78, 183] on span "Variables/Conditionals/Animation" at bounding box center [63, 184] width 89 height 8
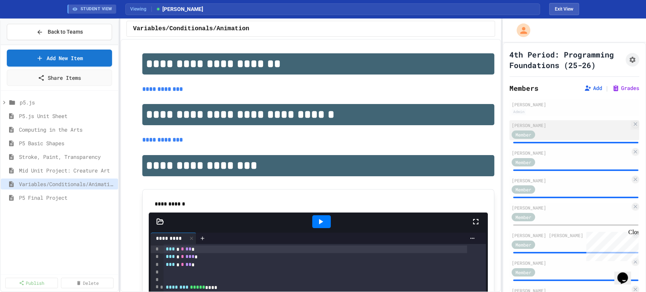
click at [559, 139] on div "Member" at bounding box center [571, 133] width 118 height 9
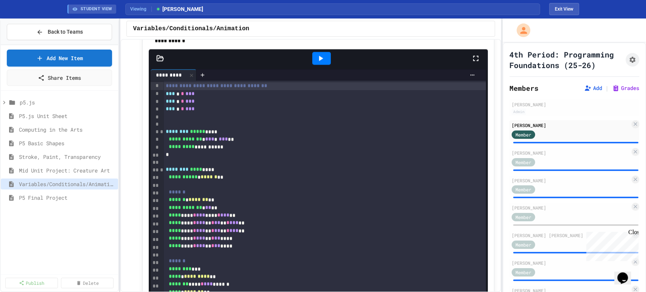
scroll to position [630, 0]
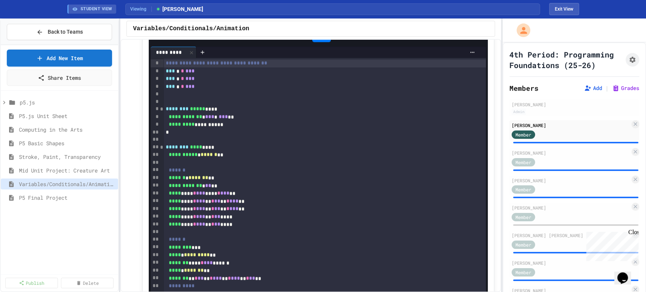
click at [317, 40] on icon at bounding box center [320, 35] width 9 height 9
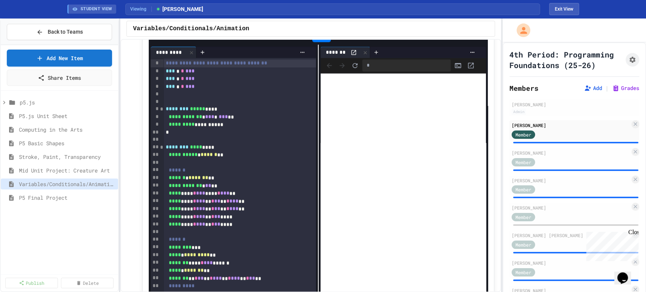
scroll to position [799, 0]
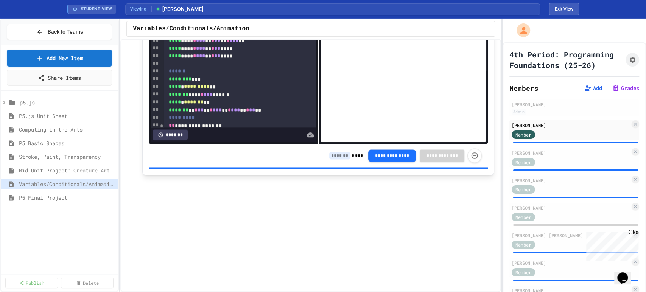
click at [335, 159] on input at bounding box center [339, 156] width 21 height 8
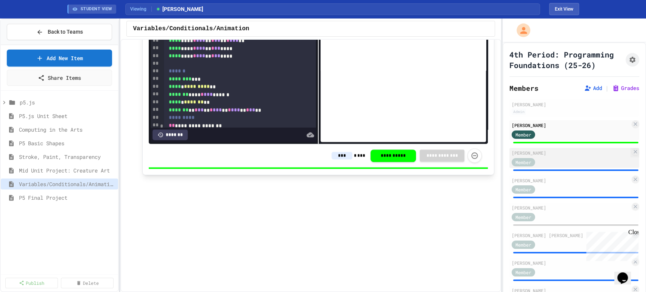
type input "***"
click at [545, 156] on div "[PERSON_NAME]" at bounding box center [571, 152] width 118 height 7
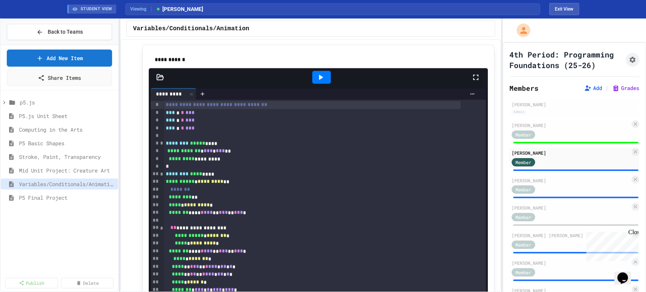
scroll to position [546, 0]
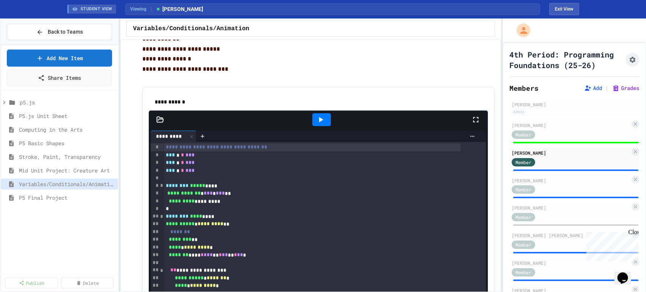
click at [319, 122] on icon at bounding box center [321, 119] width 4 height 5
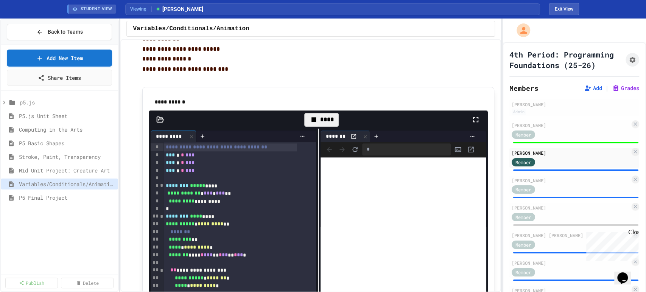
scroll to position [672, 0]
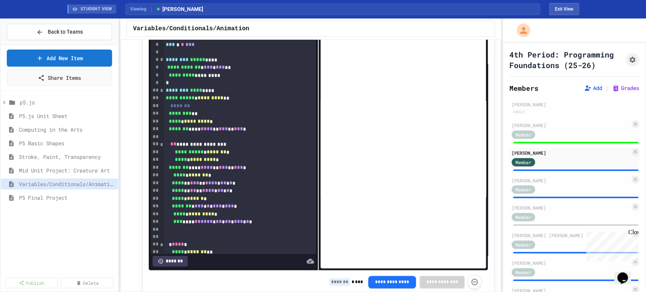
click at [339, 283] on input at bounding box center [339, 282] width 21 height 8
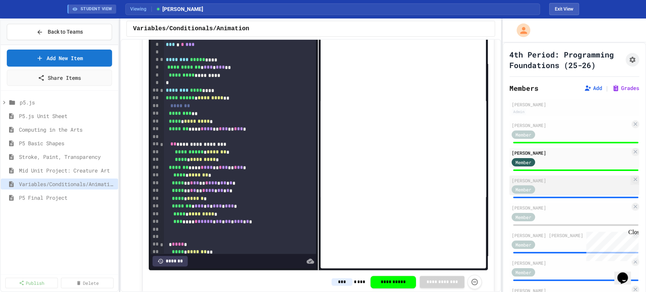
type input "***"
click at [556, 194] on div "[PERSON_NAME] Member" at bounding box center [574, 186] width 130 height 20
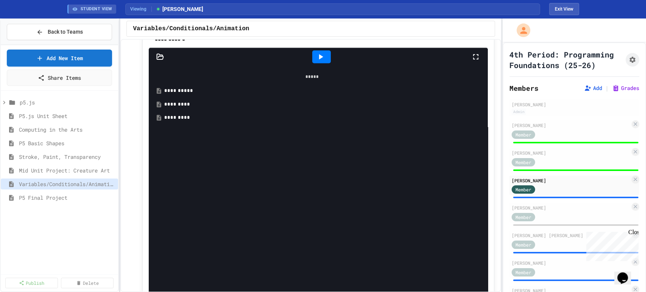
scroll to position [546, 0]
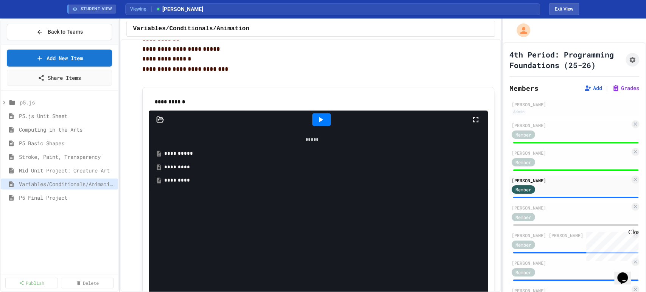
click at [185, 168] on div "*********" at bounding box center [317, 167] width 307 height 8
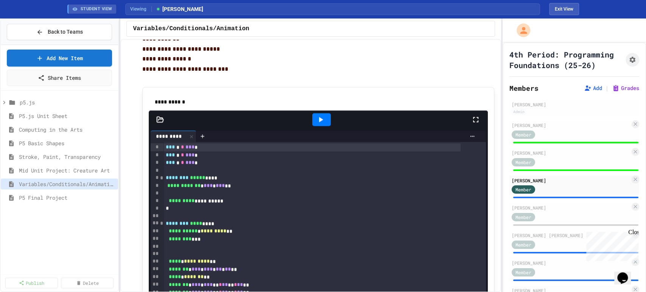
click at [319, 121] on icon at bounding box center [320, 119] width 9 height 9
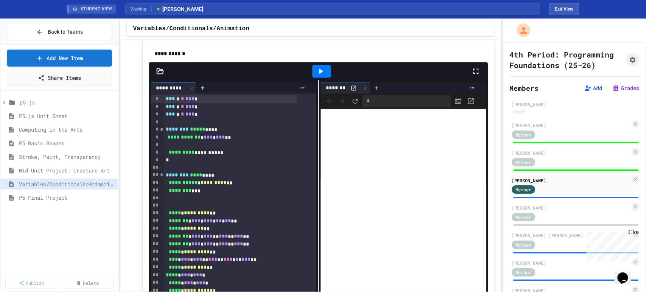
scroll to position [588, 0]
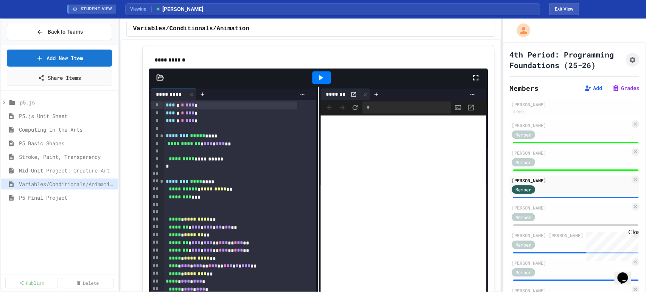
click at [164, 106] on div "*** * * *** *" at bounding box center [230, 105] width 134 height 8
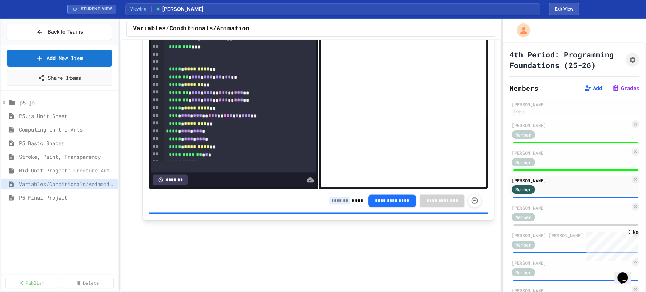
scroll to position [757, 0]
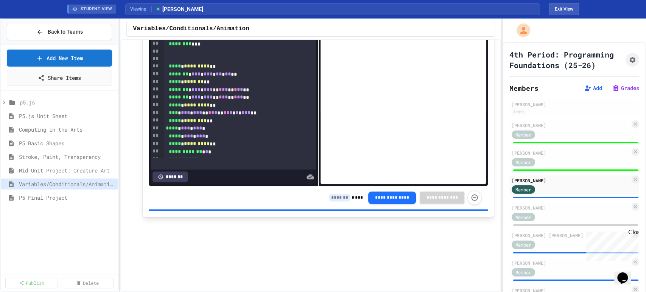
click at [329, 200] on input at bounding box center [339, 198] width 21 height 8
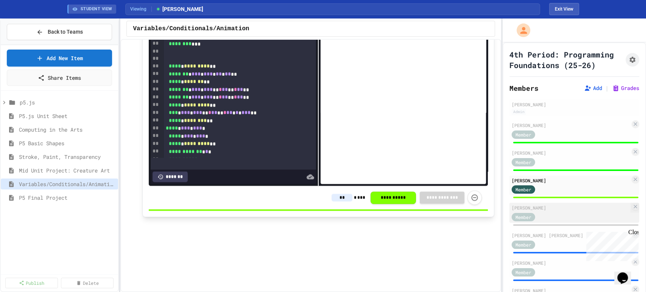
type input "**"
click at [554, 211] on div "[PERSON_NAME]" at bounding box center [571, 207] width 118 height 7
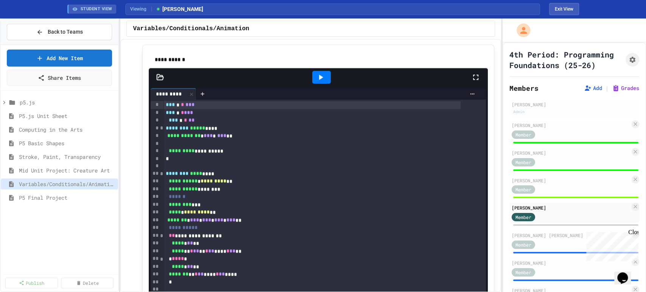
scroll to position [588, 0]
click at [320, 81] on icon at bounding box center [320, 77] width 9 height 9
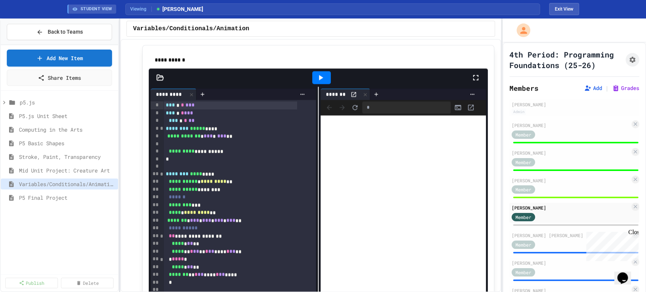
click at [163, 106] on div "*** * * ***" at bounding box center [230, 105] width 134 height 8
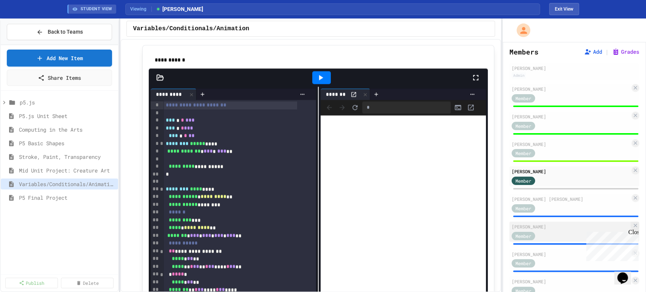
scroll to position [126, 0]
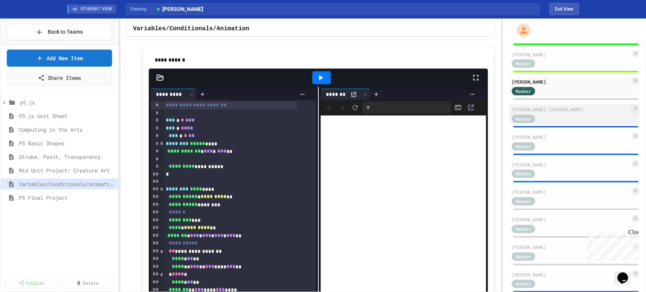
click at [557, 123] on div "Member" at bounding box center [571, 118] width 118 height 9
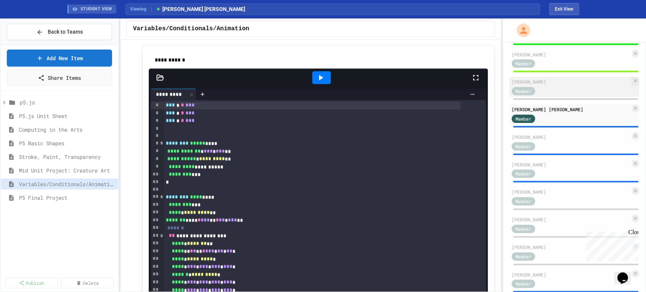
click at [552, 95] on div "Member" at bounding box center [571, 90] width 118 height 9
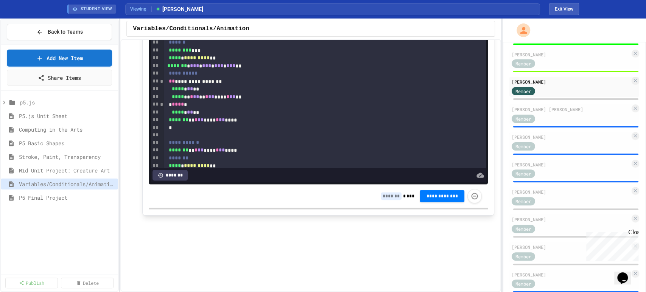
scroll to position [883, 0]
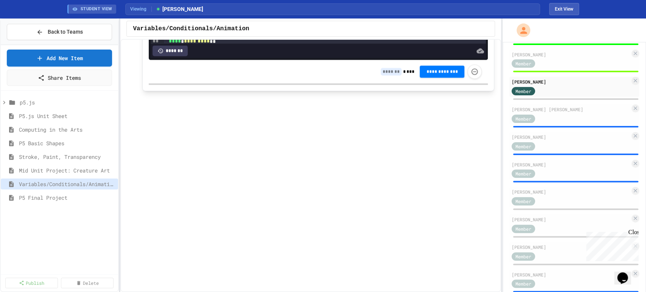
click at [387, 75] on input at bounding box center [391, 72] width 21 height 8
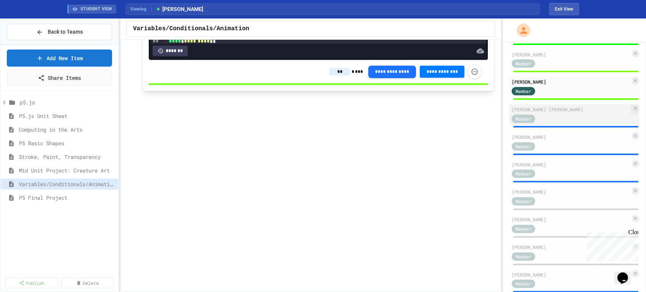
type input "**"
click at [564, 123] on div "Member" at bounding box center [571, 118] width 118 height 9
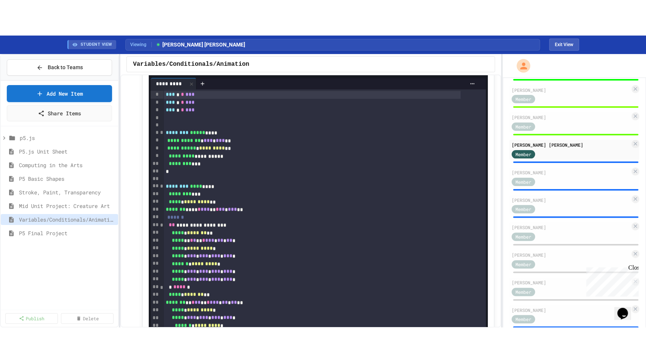
scroll to position [630, 0]
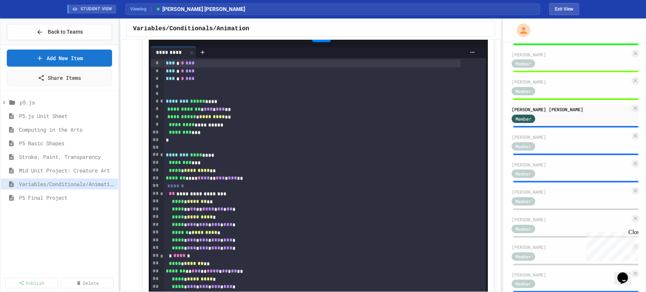
click at [318, 40] on icon at bounding box center [320, 35] width 9 height 9
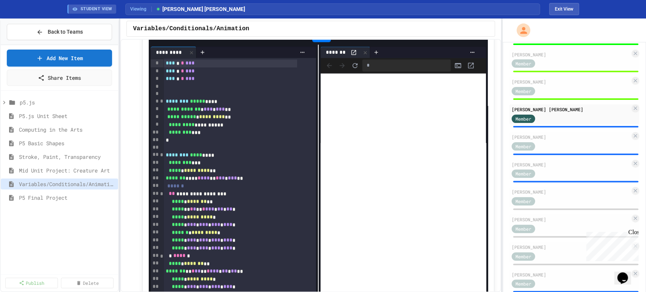
click at [472, 40] on icon at bounding box center [475, 35] width 9 height 9
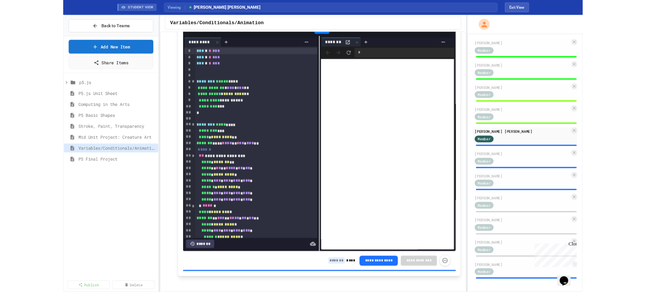
scroll to position [82, 0]
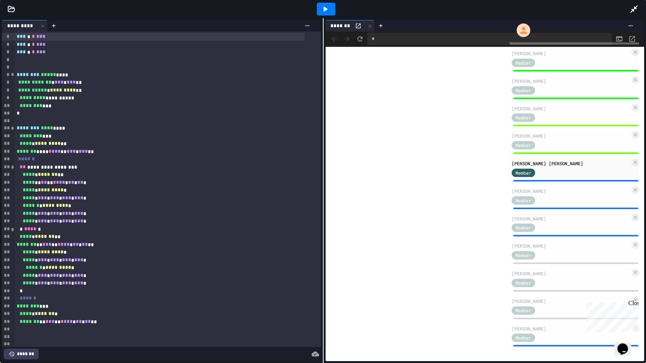
click at [634, 7] on icon at bounding box center [634, 9] width 8 height 8
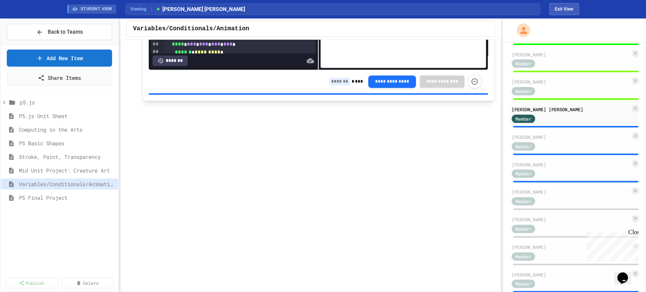
scroll to position [883, 0]
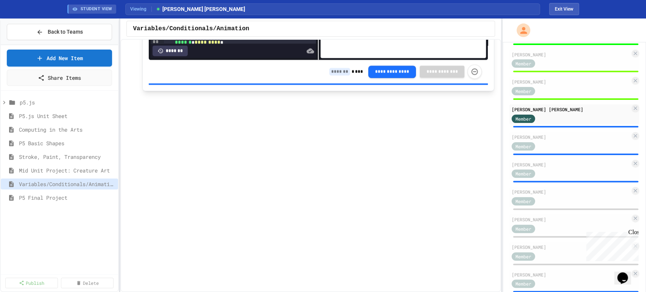
click at [330, 73] on input at bounding box center [339, 72] width 21 height 8
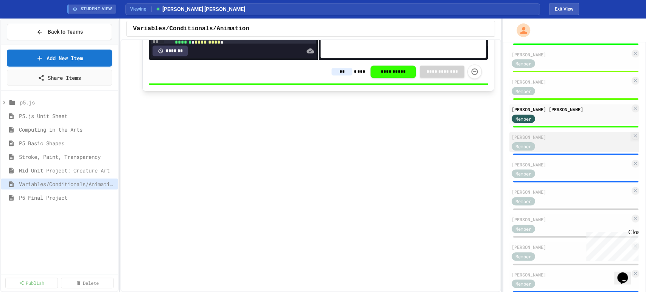
type input "**"
click at [561, 140] on div "[PERSON_NAME]" at bounding box center [571, 137] width 118 height 7
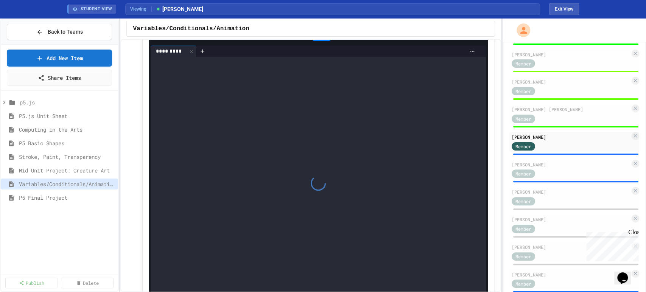
scroll to position [546, 0]
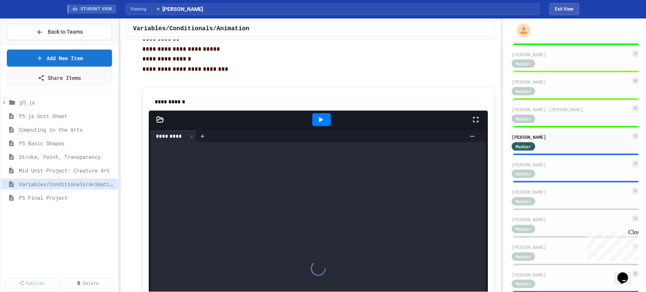
click at [321, 120] on icon at bounding box center [320, 119] width 9 height 9
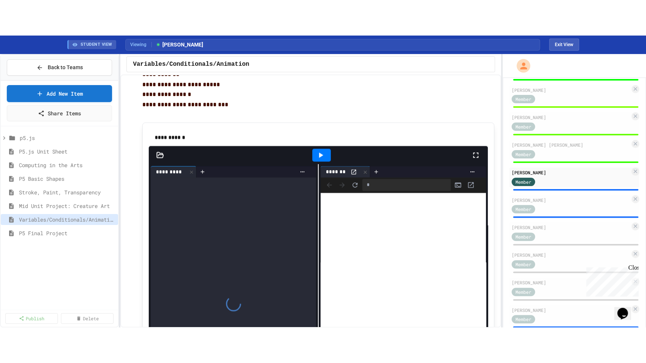
scroll to position [630, 0]
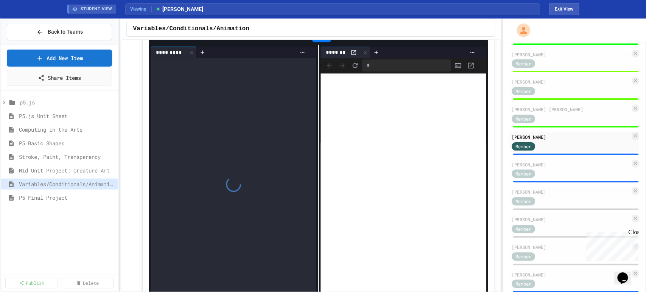
click at [472, 40] on icon at bounding box center [475, 35] width 9 height 9
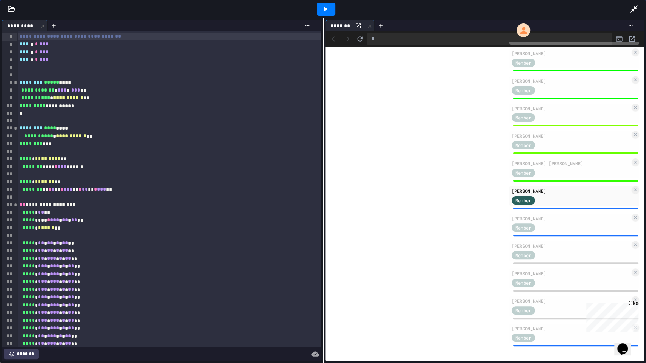
click at [639, 8] on div at bounding box center [637, 9] width 17 height 20
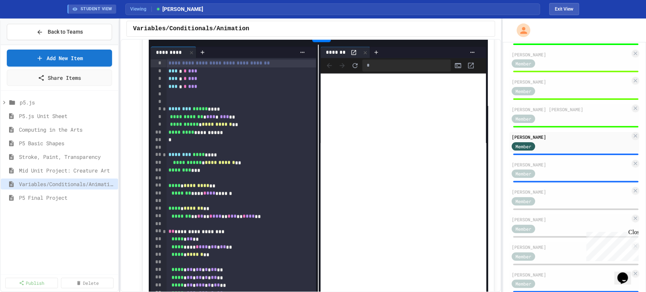
scroll to position [799, 0]
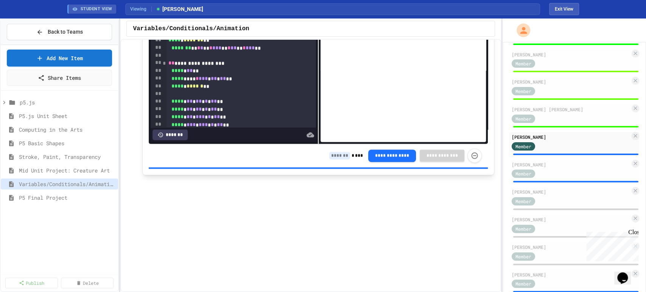
click at [336, 159] on input at bounding box center [339, 156] width 21 height 8
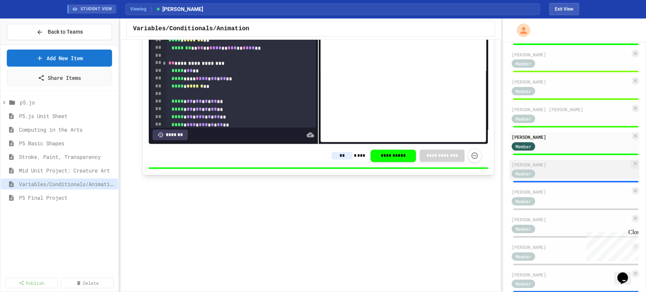
type input "**"
click at [580, 178] on div "Member" at bounding box center [571, 173] width 118 height 9
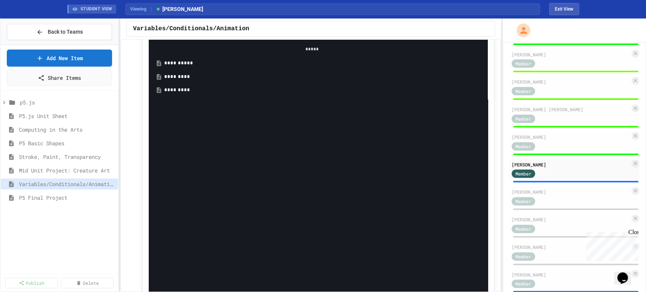
scroll to position [588, 0]
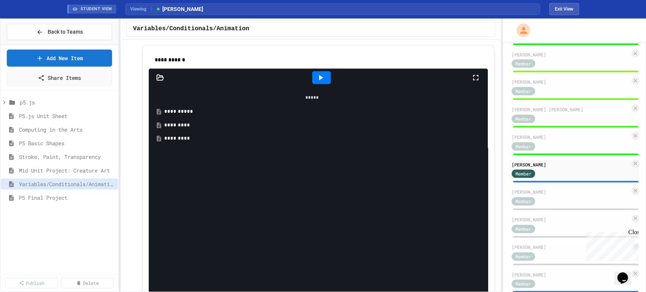
click at [182, 126] on div "*********" at bounding box center [317, 125] width 307 height 8
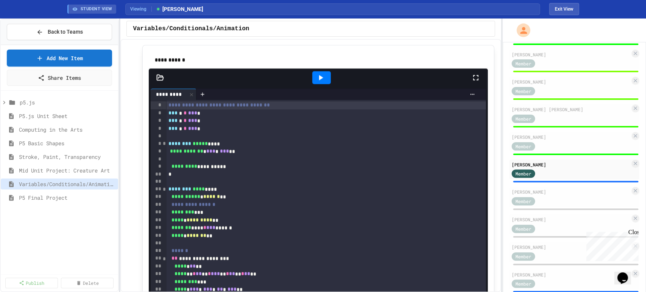
click at [323, 80] on div at bounding box center [321, 77] width 19 height 13
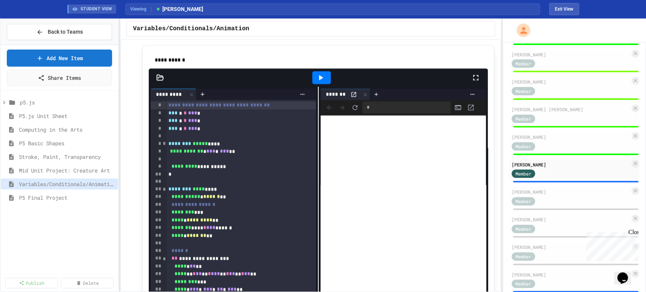
scroll to position [841, 0]
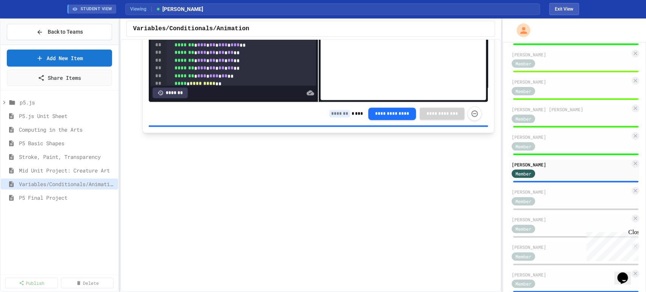
click at [335, 117] on input at bounding box center [339, 114] width 21 height 8
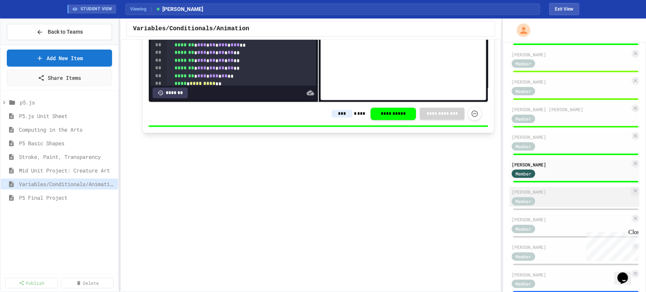
type input "***"
click at [557, 195] on div "[PERSON_NAME]" at bounding box center [571, 191] width 118 height 7
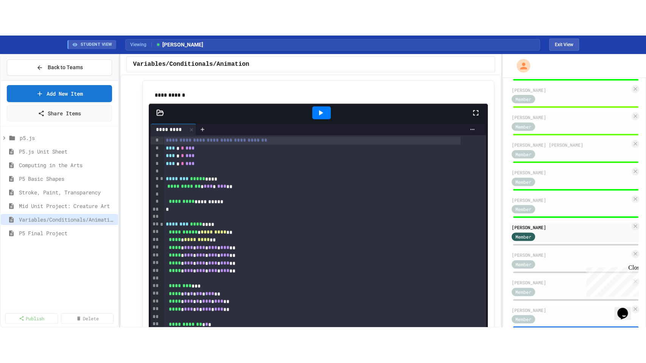
scroll to position [588, 0]
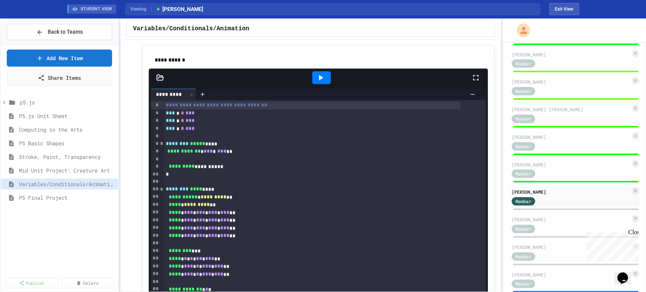
click at [319, 80] on icon at bounding box center [321, 77] width 4 height 5
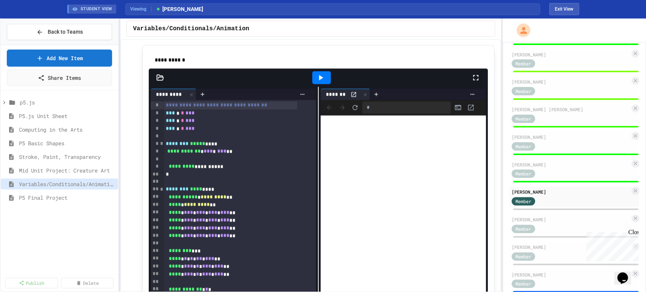
click at [471, 82] on icon at bounding box center [475, 77] width 9 height 9
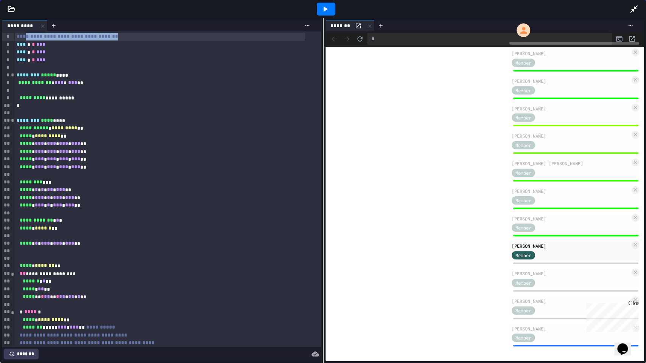
drag, startPoint x: 26, startPoint y: 37, endPoint x: 134, endPoint y: 37, distance: 108.6
click at [134, 37] on div "**********" at bounding box center [159, 37] width 290 height 8
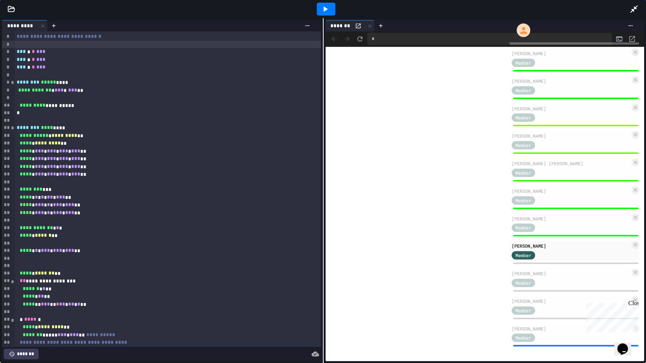
click at [635, 9] on icon at bounding box center [633, 9] width 9 height 9
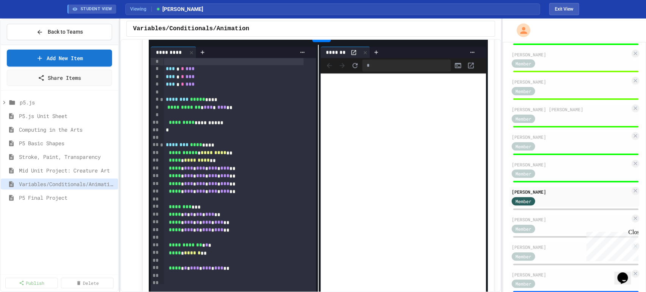
scroll to position [0, 0]
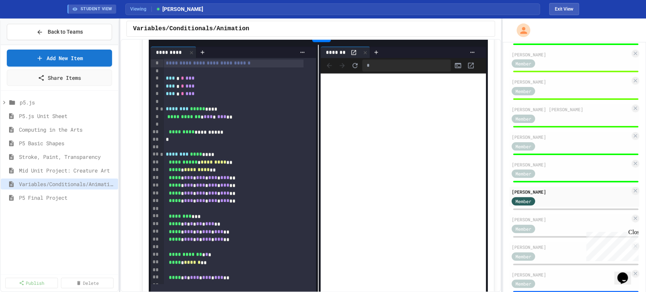
click at [265, 66] on div "**********" at bounding box center [233, 63] width 140 height 8
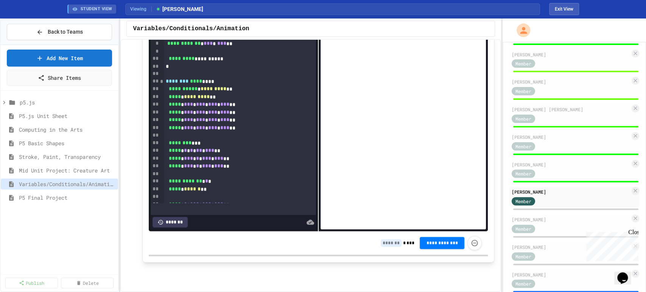
scroll to position [799, 0]
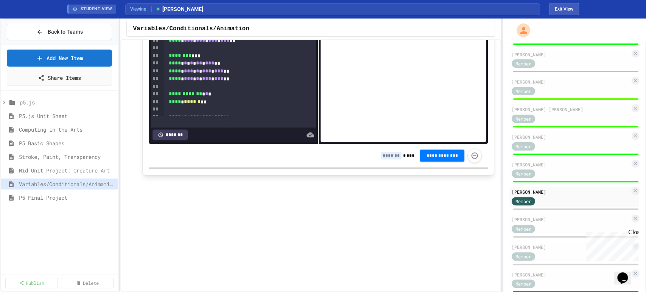
click at [388, 159] on input at bounding box center [391, 156] width 21 height 8
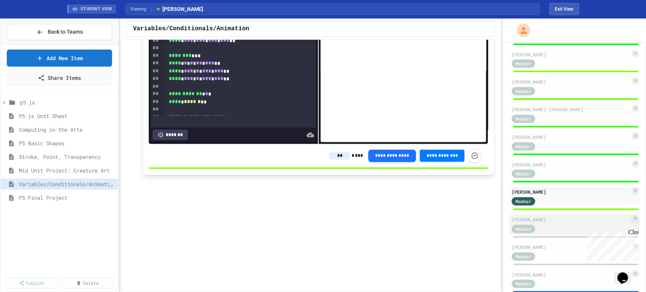
type input "**"
click at [559, 233] on div "Member" at bounding box center [571, 228] width 118 height 9
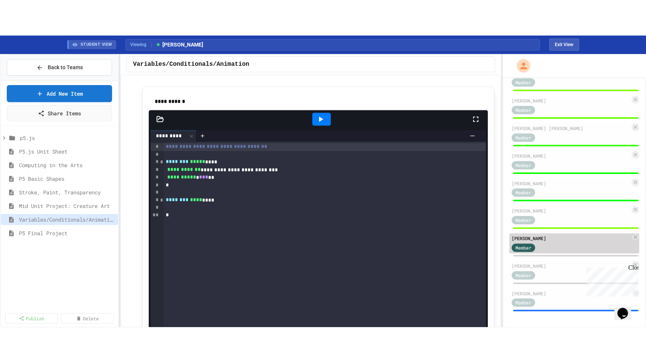
scroll to position [152, 0]
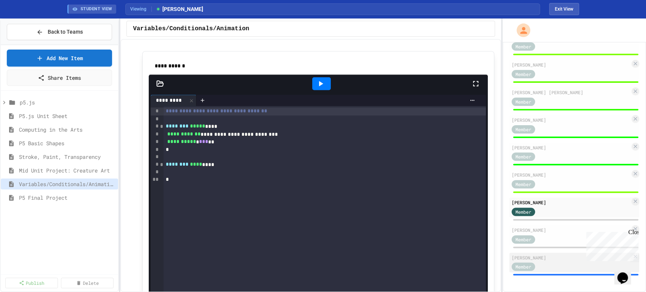
click at [554, 265] on div "Member" at bounding box center [571, 266] width 118 height 9
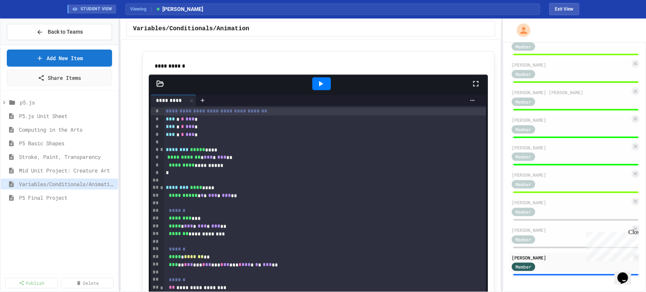
click at [324, 87] on div at bounding box center [321, 83] width 19 height 13
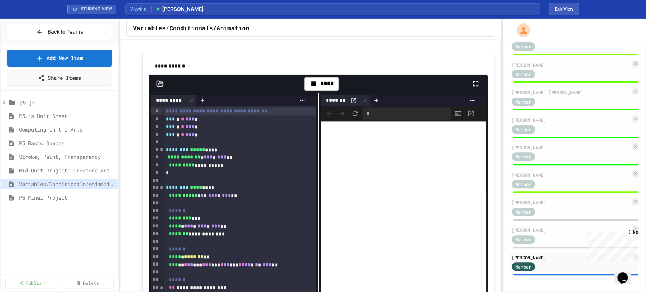
click at [462, 86] on div "****" at bounding box center [321, 84] width 300 height 22
click at [471, 86] on icon at bounding box center [475, 83] width 9 height 9
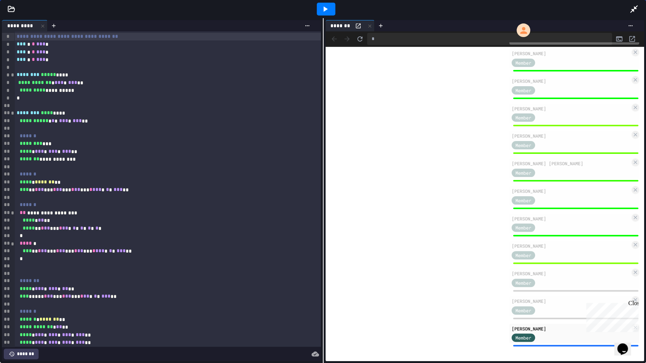
click at [635, 8] on icon at bounding box center [634, 9] width 8 height 8
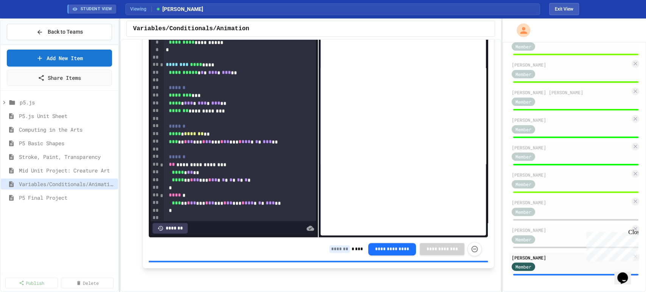
scroll to position [708, 0]
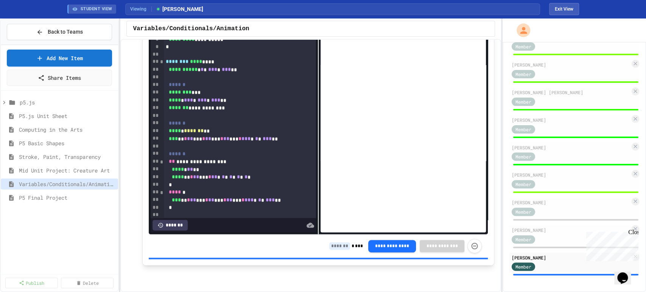
click at [331, 247] on input at bounding box center [339, 246] width 21 height 8
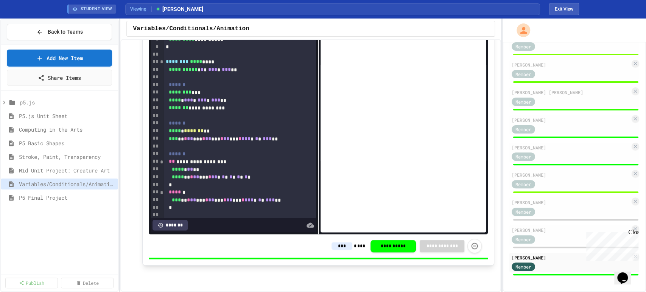
type input "***"
click at [62, 31] on span "Back to Teams" at bounding box center [65, 32] width 35 height 8
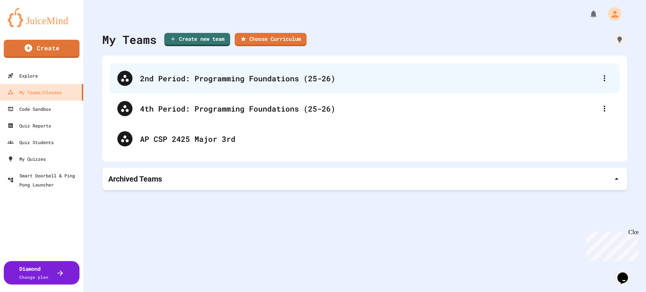
click at [245, 84] on div "2nd Period: Programming Foundations (25-26)" at bounding box center [368, 78] width 457 height 11
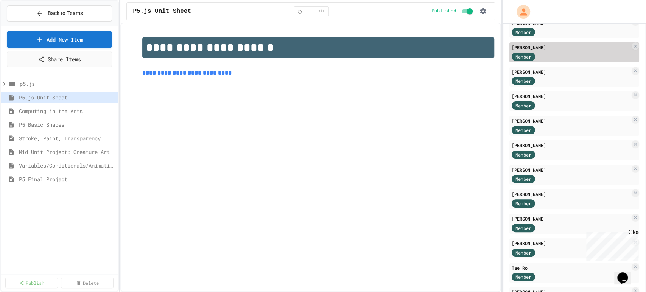
scroll to position [126, 0]
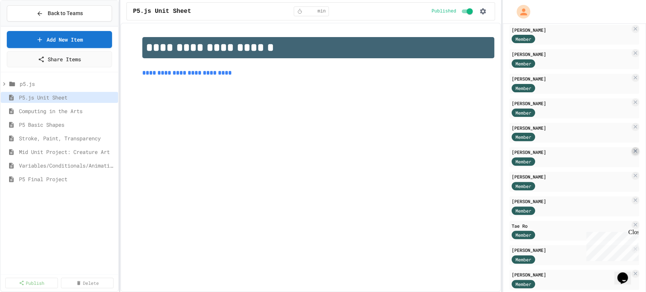
click at [632, 154] on icon at bounding box center [635, 151] width 6 height 6
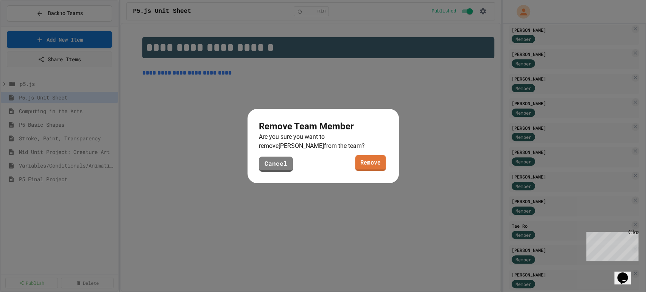
click at [378, 166] on link "Remove" at bounding box center [370, 163] width 31 height 16
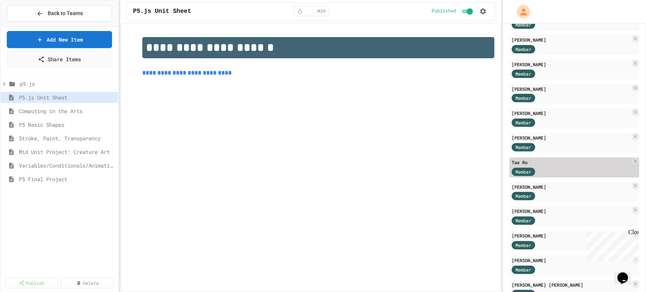
scroll to position [198, 0]
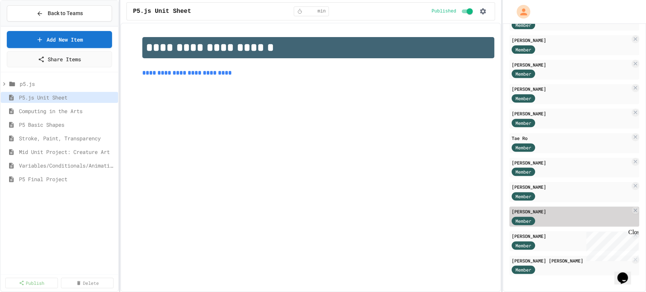
click at [565, 213] on div "[PERSON_NAME]" at bounding box center [571, 211] width 118 height 7
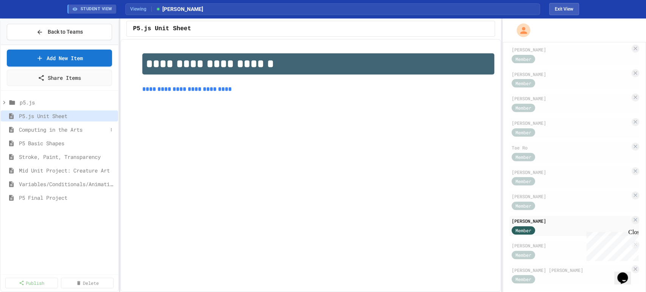
click at [61, 126] on span "Computing in the Arts" at bounding box center [63, 130] width 89 height 8
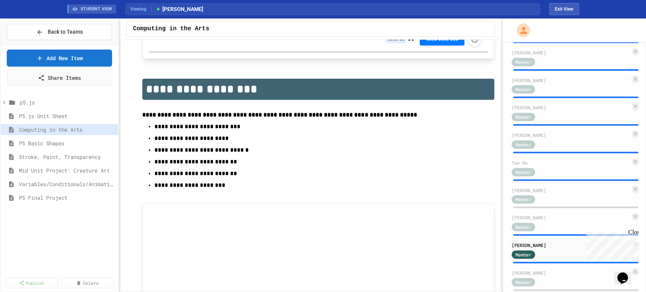
scroll to position [504, 0]
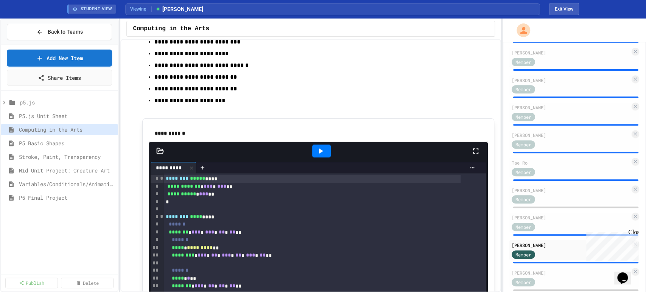
click at [316, 154] on icon at bounding box center [320, 150] width 9 height 9
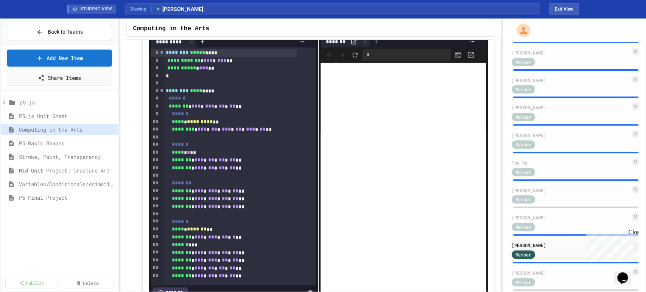
scroll to position [631, 0]
click at [62, 144] on span "P5 Basic Shapes" at bounding box center [63, 143] width 89 height 8
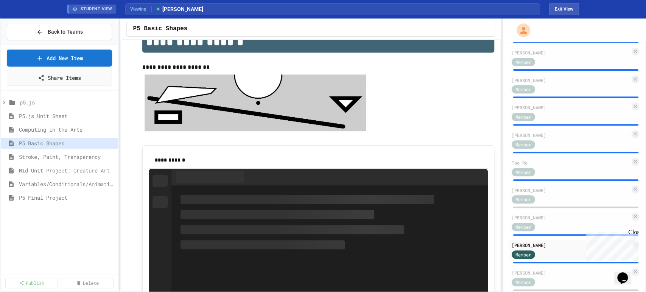
scroll to position [504, 0]
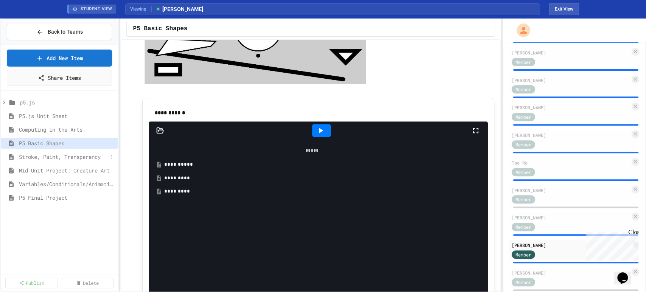
click at [42, 157] on span "Stroke, Paint, Transparency" at bounding box center [63, 157] width 89 height 8
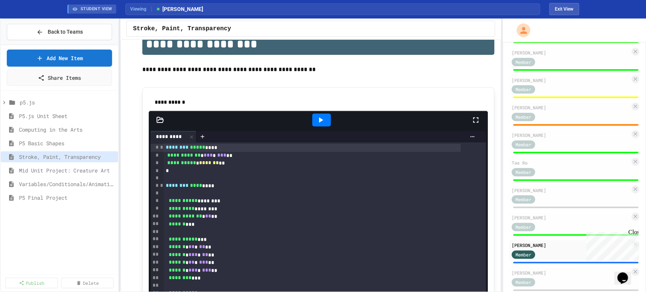
scroll to position [462, 0]
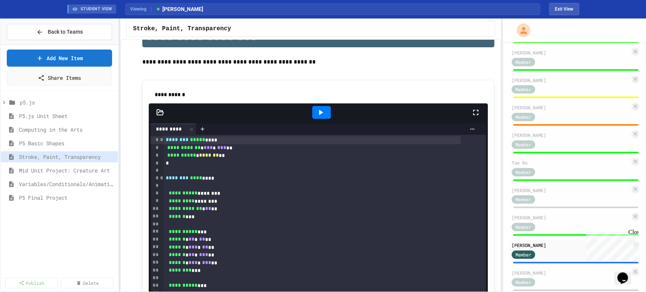
click at [321, 117] on icon at bounding box center [320, 112] width 9 height 9
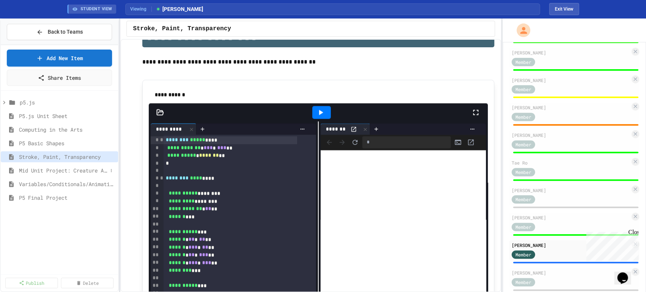
click at [60, 173] on span "Mid Unit Project: Creature Art" at bounding box center [63, 170] width 89 height 8
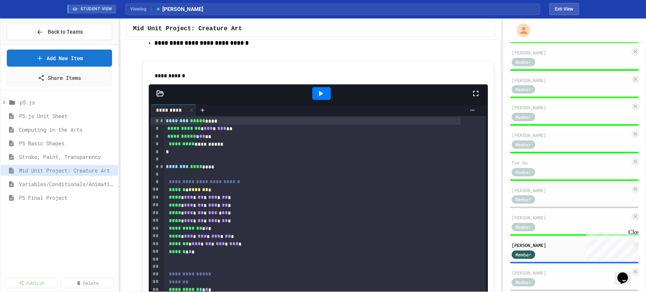
scroll to position [168, 0]
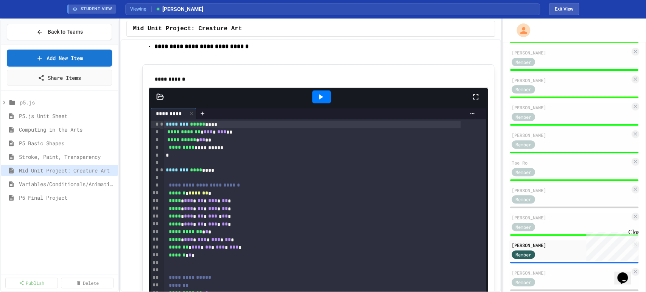
click at [318, 101] on icon at bounding box center [320, 96] width 9 height 9
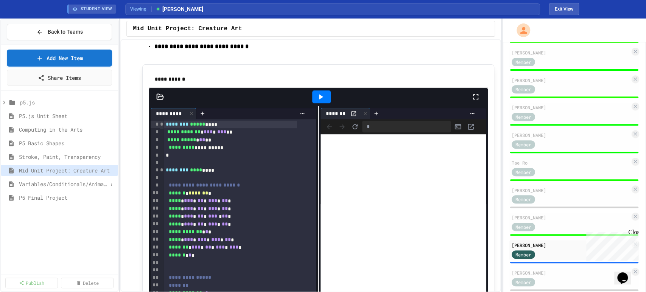
click at [82, 184] on span "Variables/Conditionals/Animation" at bounding box center [63, 184] width 89 height 8
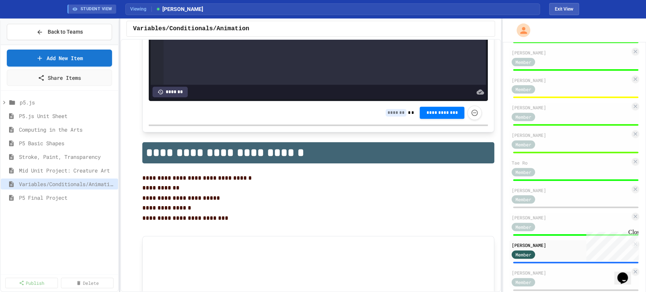
scroll to position [462, 0]
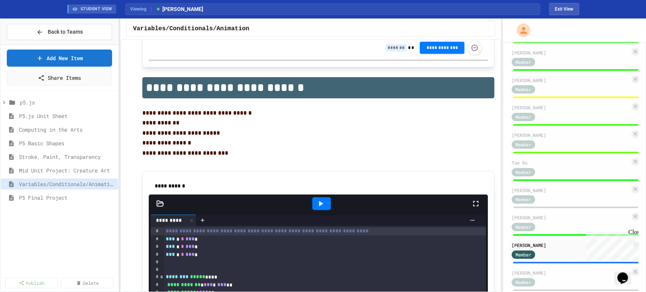
click at [317, 193] on div "**********" at bounding box center [318, 185] width 339 height 17
click at [319, 205] on icon at bounding box center [321, 203] width 4 height 5
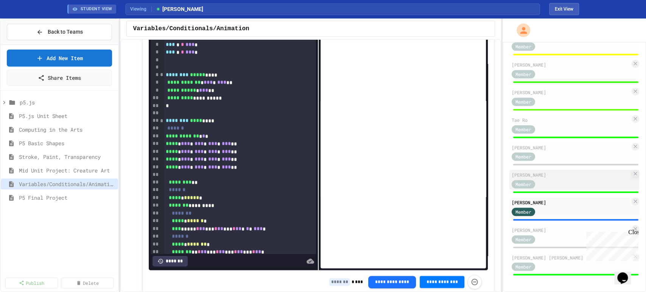
scroll to position [262, 0]
click at [632, 202] on icon at bounding box center [635, 201] width 6 height 6
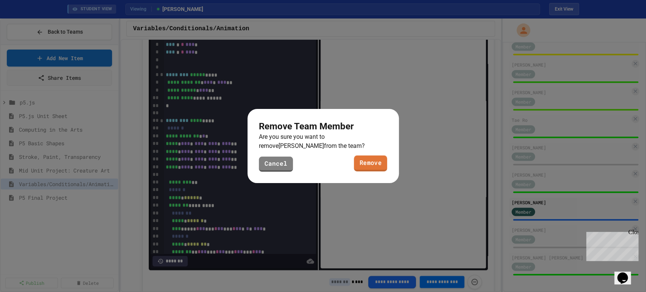
click at [374, 163] on link "Remove" at bounding box center [370, 164] width 33 height 16
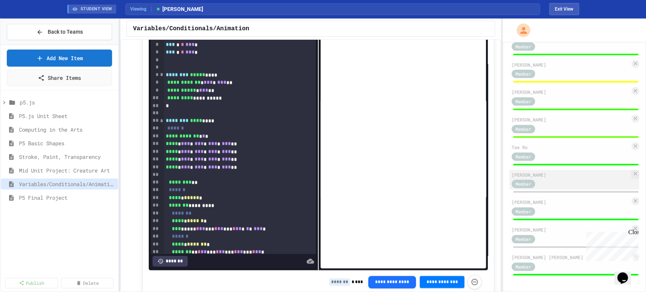
click at [580, 177] on div "[PERSON_NAME]" at bounding box center [571, 174] width 118 height 7
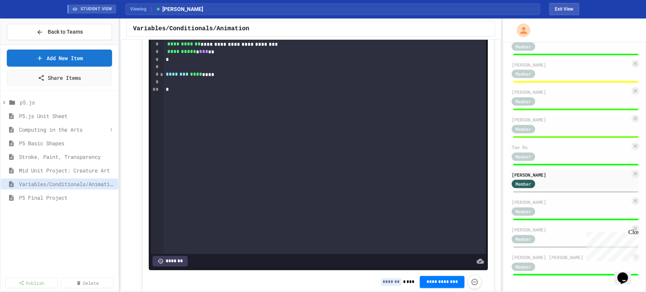
click at [62, 128] on span "Computing in the Arts" at bounding box center [63, 130] width 89 height 8
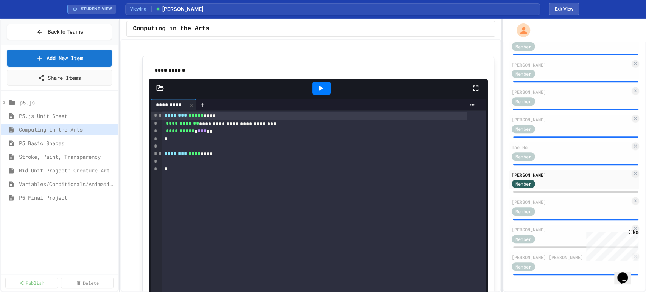
scroll to position [588, 0]
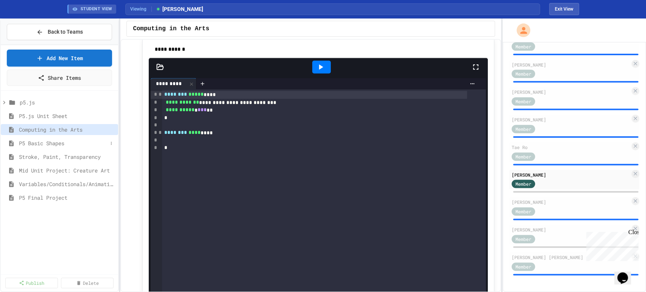
click at [48, 144] on span "P5 Basic Shapes" at bounding box center [63, 143] width 89 height 8
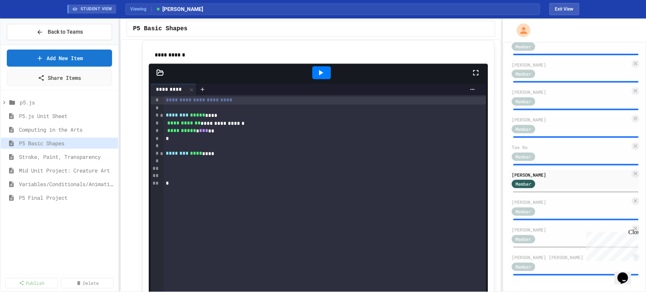
scroll to position [588, 0]
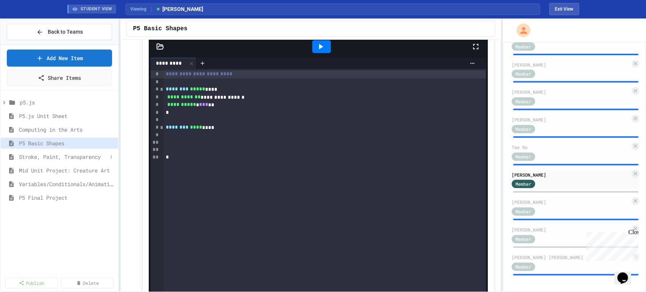
click at [70, 159] on span "Stroke, Paint, Transparency" at bounding box center [63, 157] width 89 height 8
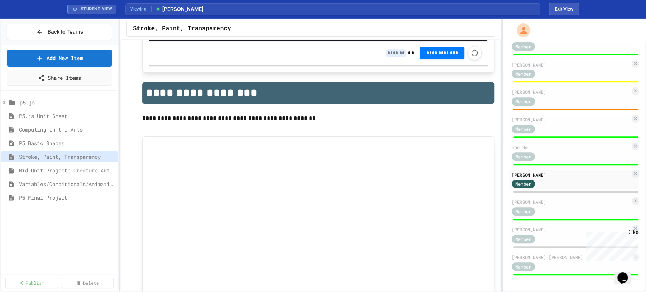
scroll to position [420, 0]
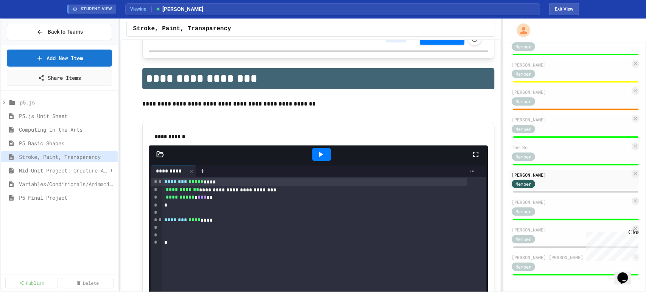
click at [76, 171] on span "Mid Unit Project: Creature Art" at bounding box center [63, 170] width 89 height 8
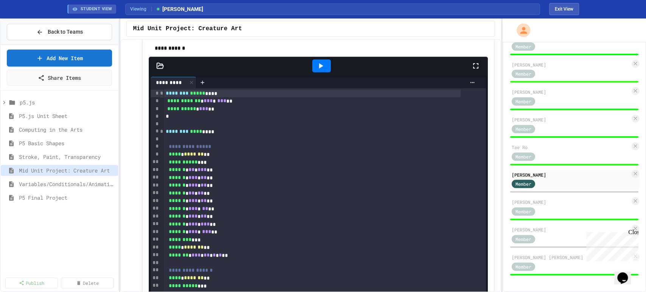
scroll to position [84, 0]
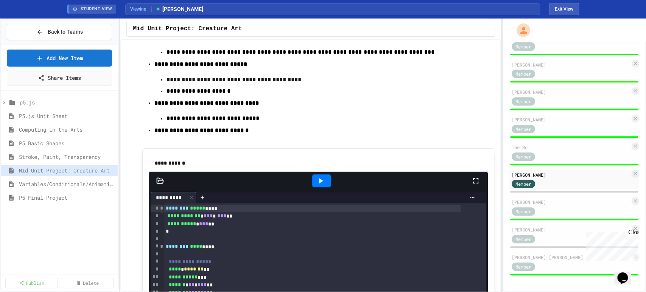
click at [319, 185] on icon at bounding box center [320, 180] width 9 height 9
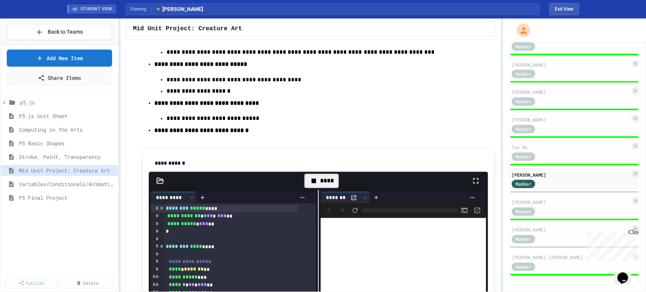
scroll to position [252, 0]
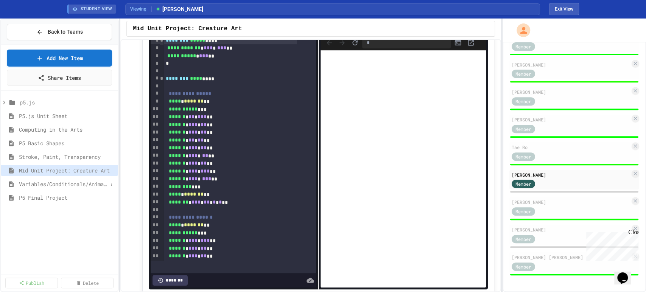
click at [39, 184] on span "Variables/Conditionals/Animation" at bounding box center [63, 184] width 89 height 8
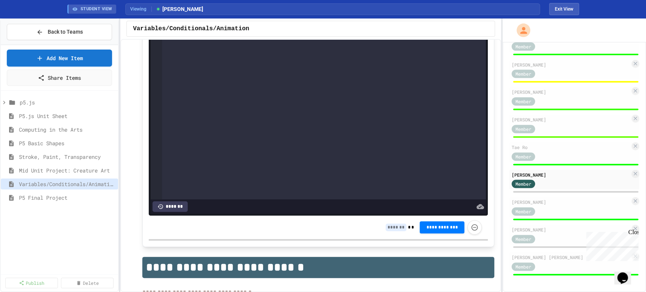
scroll to position [462, 0]
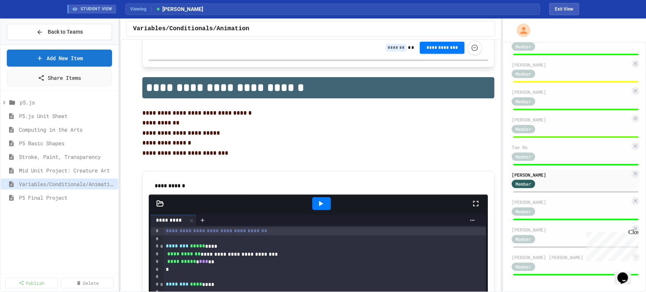
click at [319, 204] on icon at bounding box center [320, 203] width 9 height 9
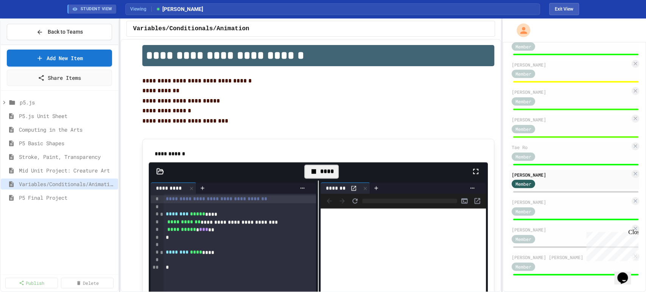
scroll to position [714, 0]
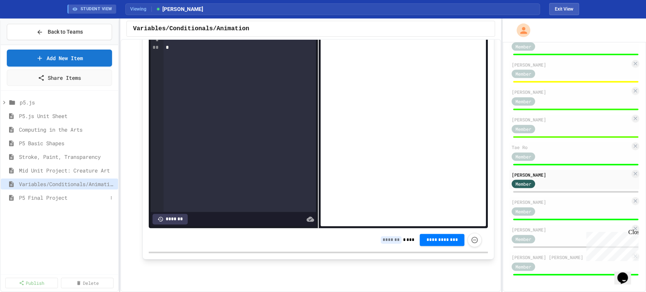
click at [69, 196] on span "P5 Final Project" at bounding box center [63, 198] width 89 height 8
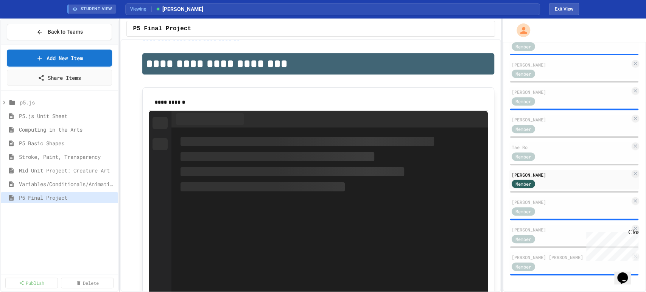
scroll to position [210, 0]
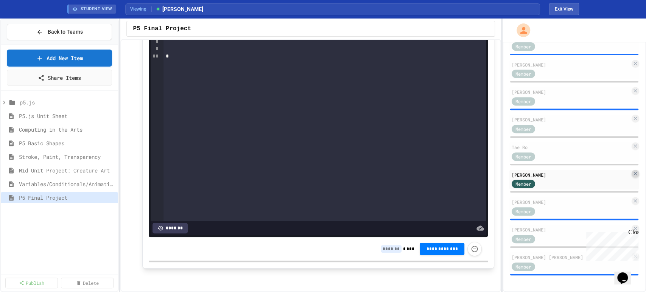
click at [632, 175] on icon at bounding box center [635, 174] width 6 height 6
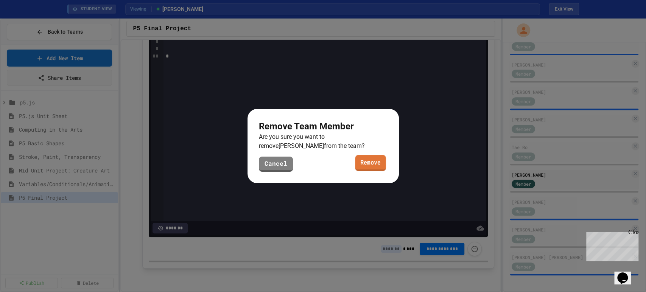
click at [367, 167] on link "Remove" at bounding box center [370, 163] width 31 height 16
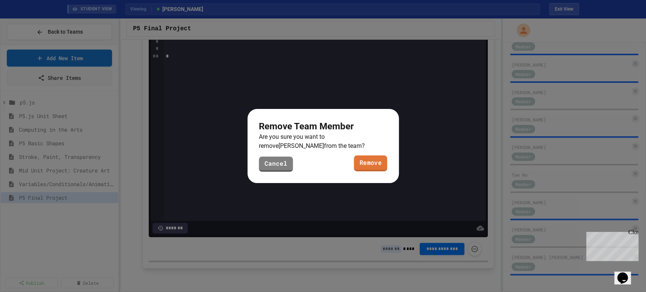
scroll to position [207, 0]
